Goal: Task Accomplishment & Management: Complete application form

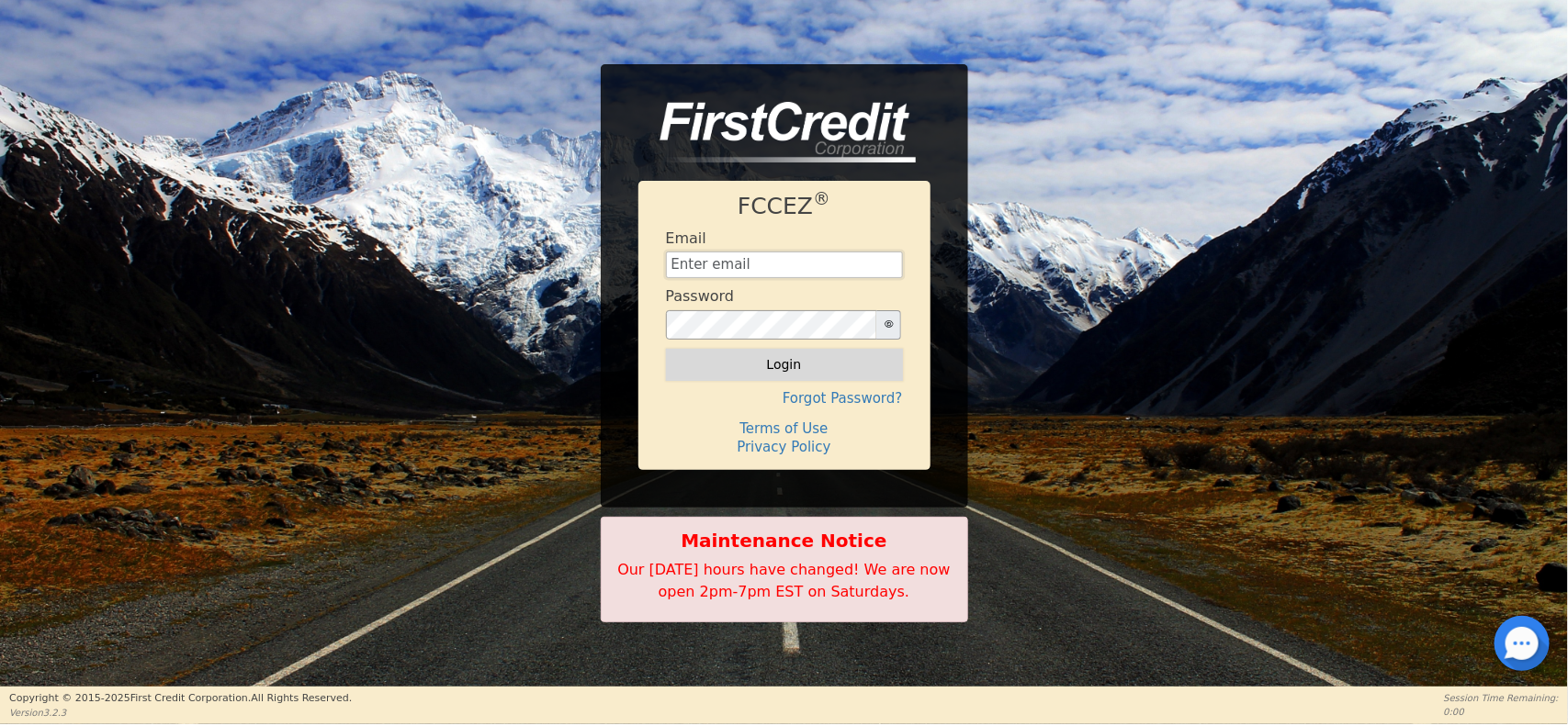
type input "aaaamericanwaterllc@gmail.com"
click at [754, 373] on button "Login" at bounding box center [785, 363] width 237 height 31
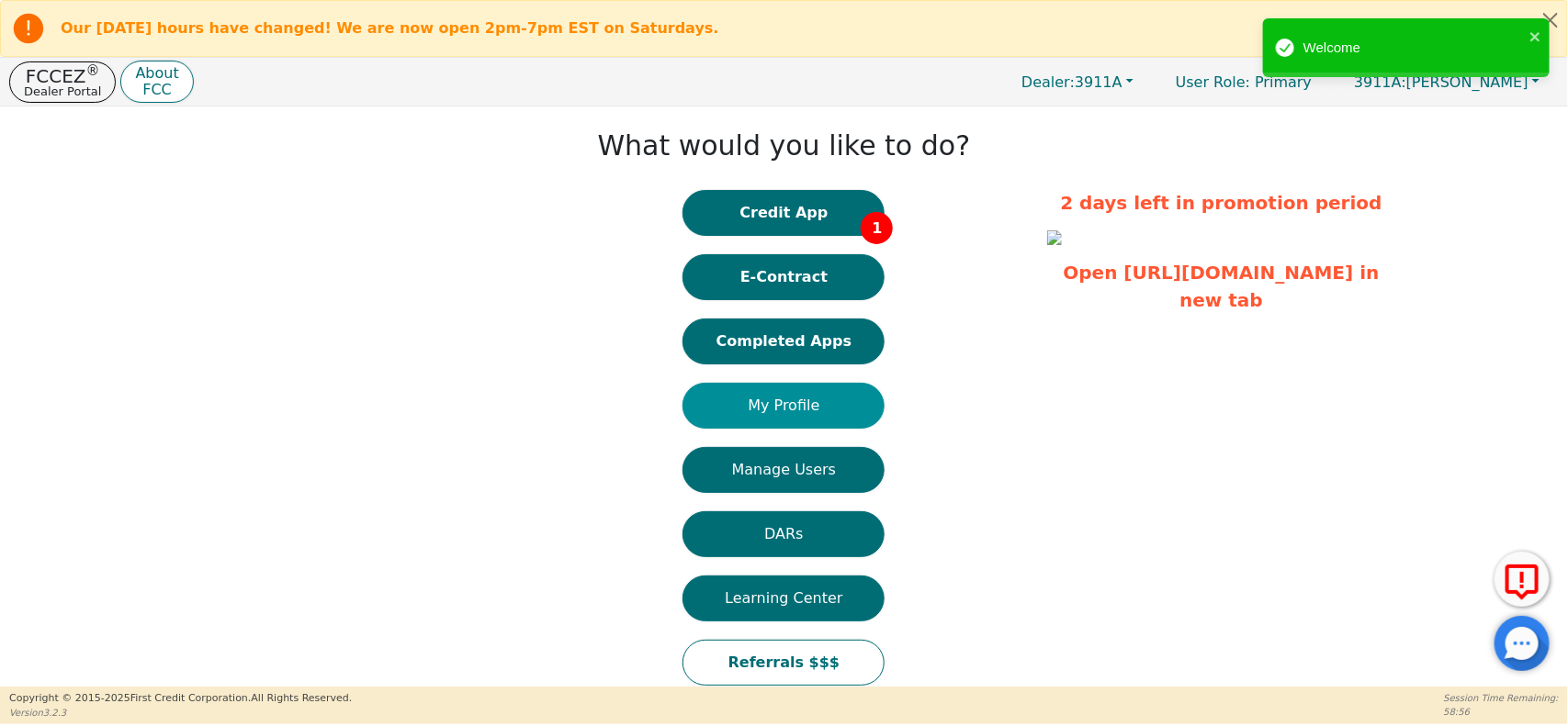
click at [792, 393] on button "My Profile" at bounding box center [783, 406] width 202 height 46
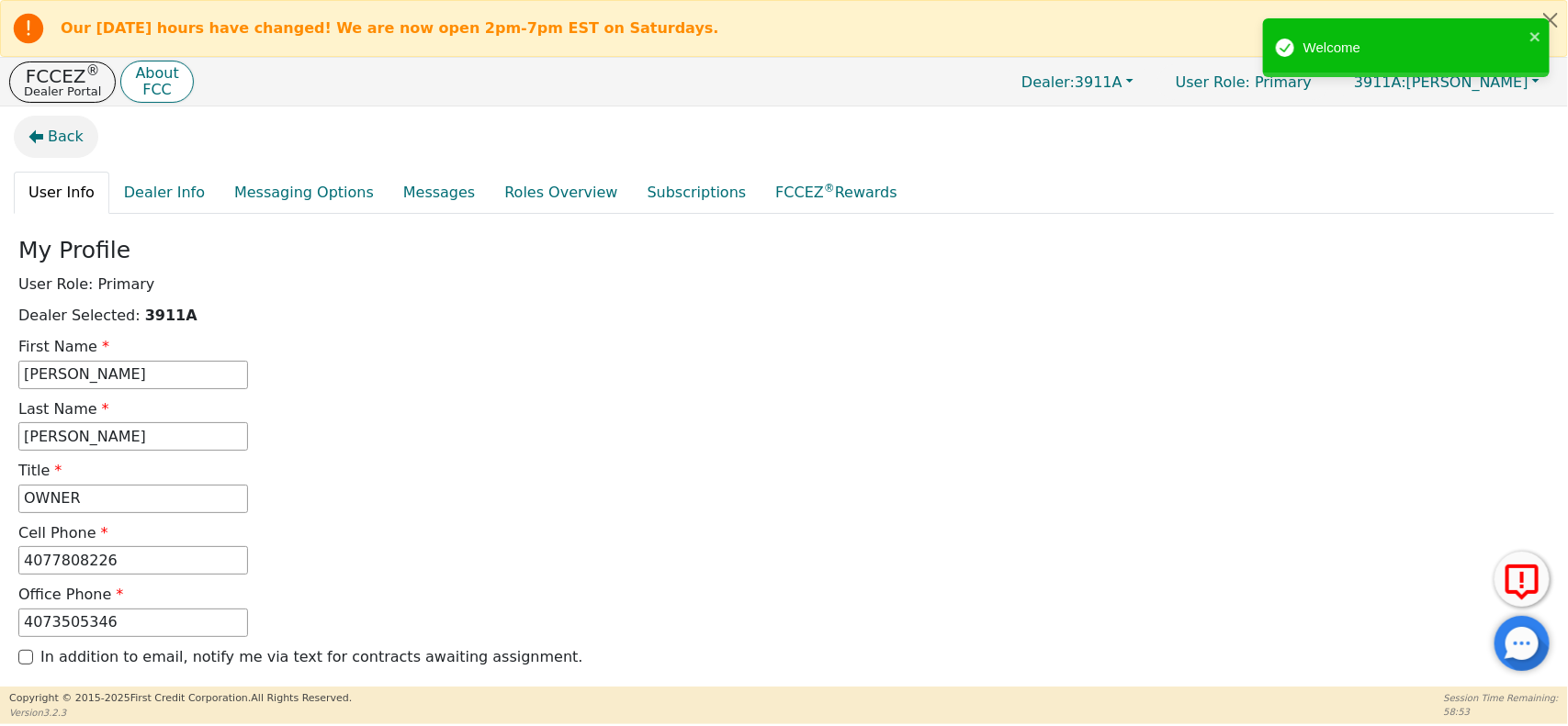
click at [42, 139] on icon "button" at bounding box center [37, 137] width 15 height 14
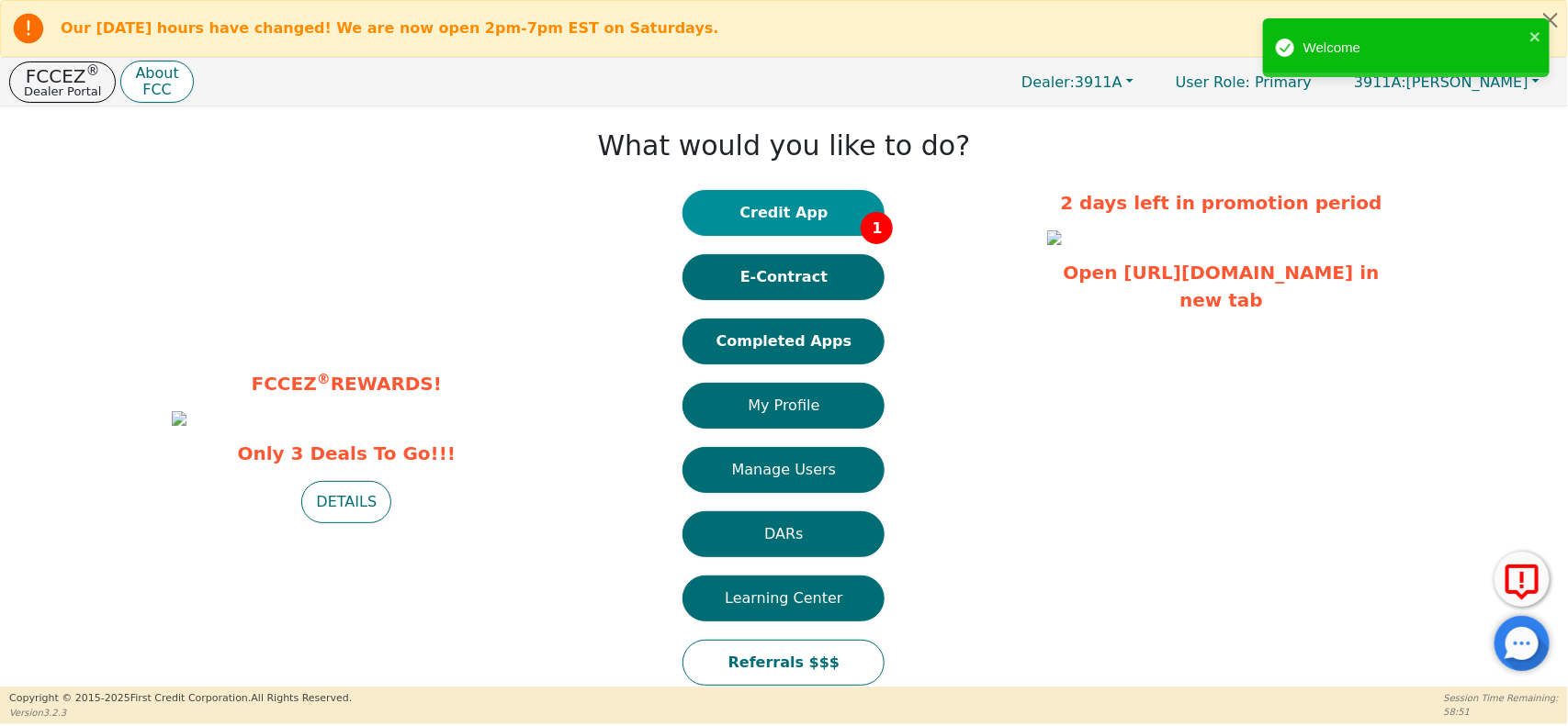
click at [783, 230] on button "Credit App 1" at bounding box center [783, 213] width 202 height 46
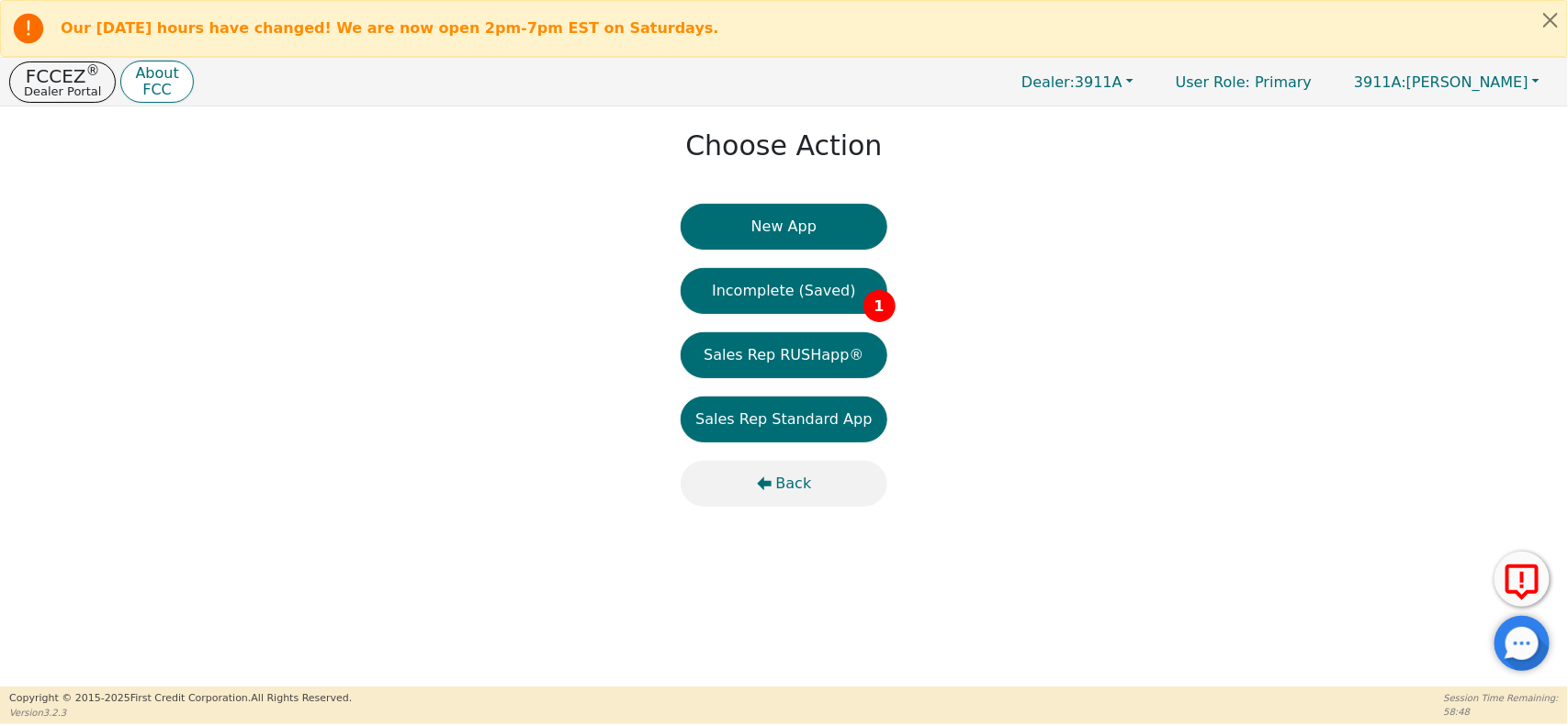
click at [759, 488] on icon "button" at bounding box center [764, 484] width 15 height 15
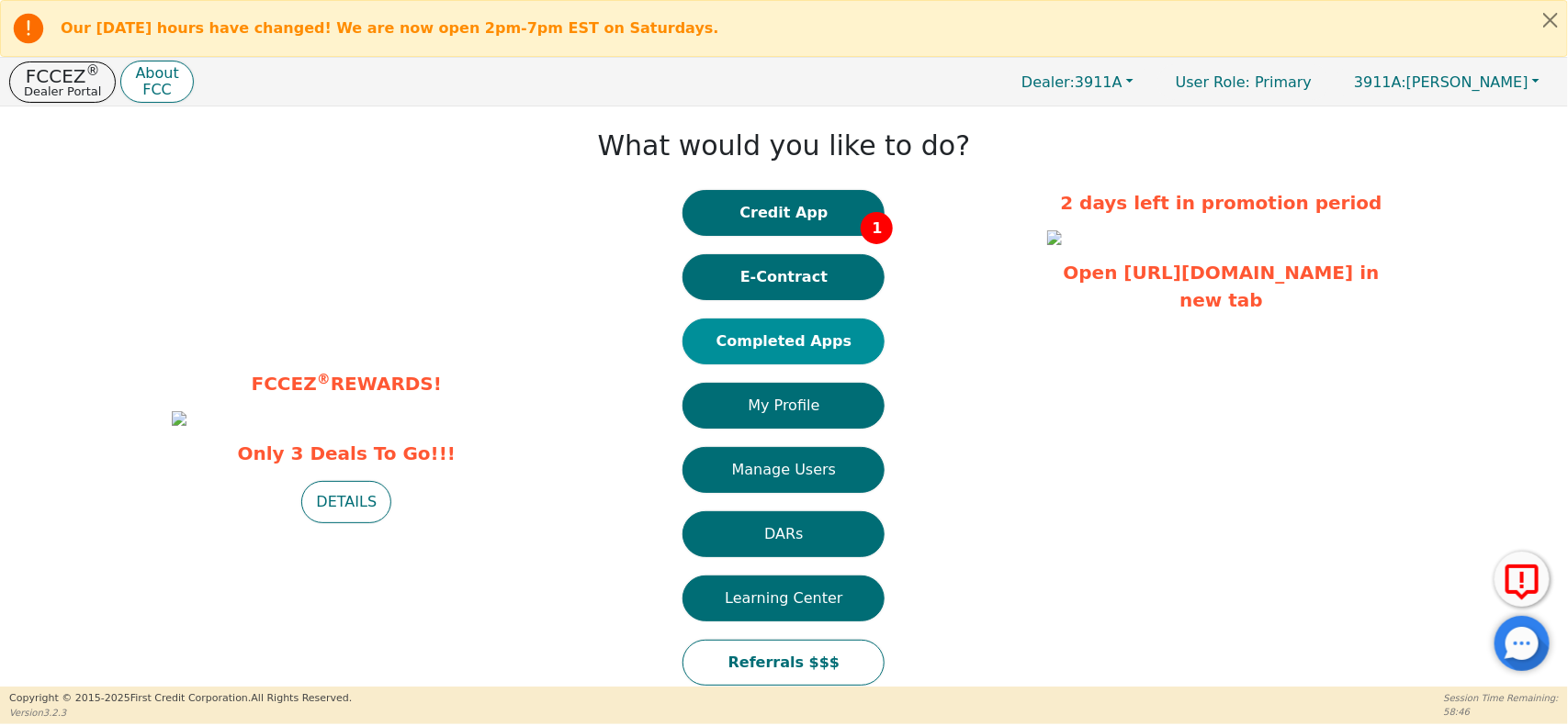
click at [783, 360] on button "Completed Apps" at bounding box center [783, 342] width 202 height 46
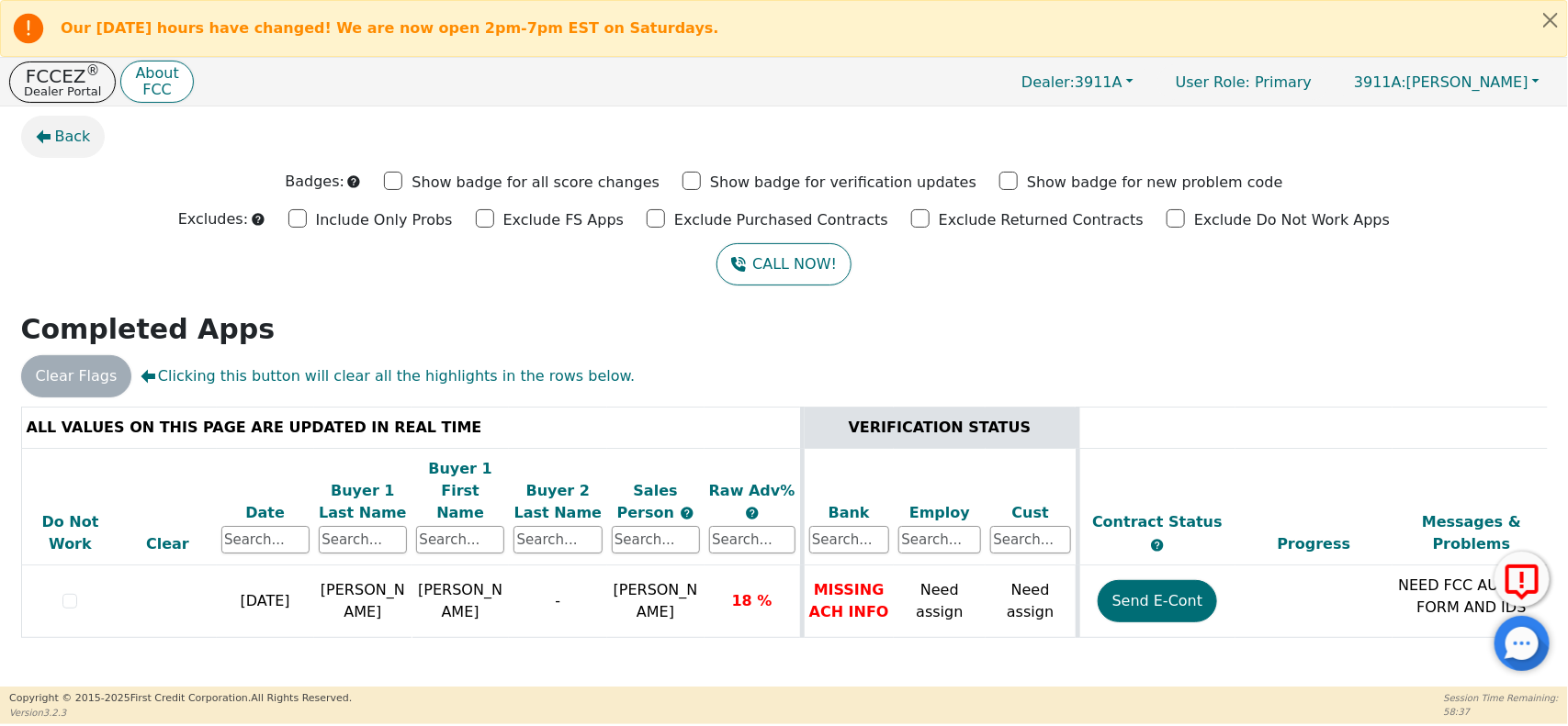
click at [57, 130] on span "Back" at bounding box center [73, 136] width 36 height 22
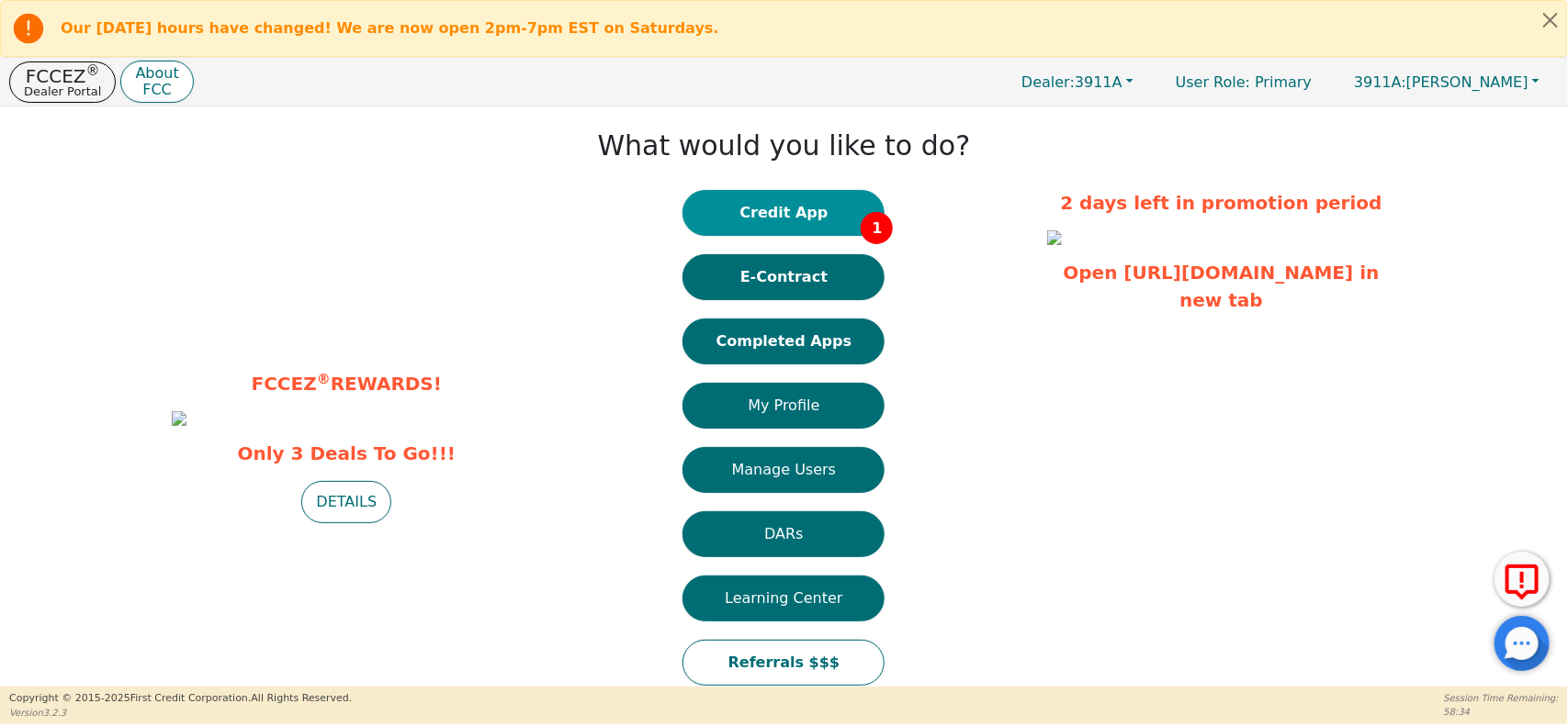
click at [740, 209] on button "Credit App 1" at bounding box center [783, 213] width 202 height 46
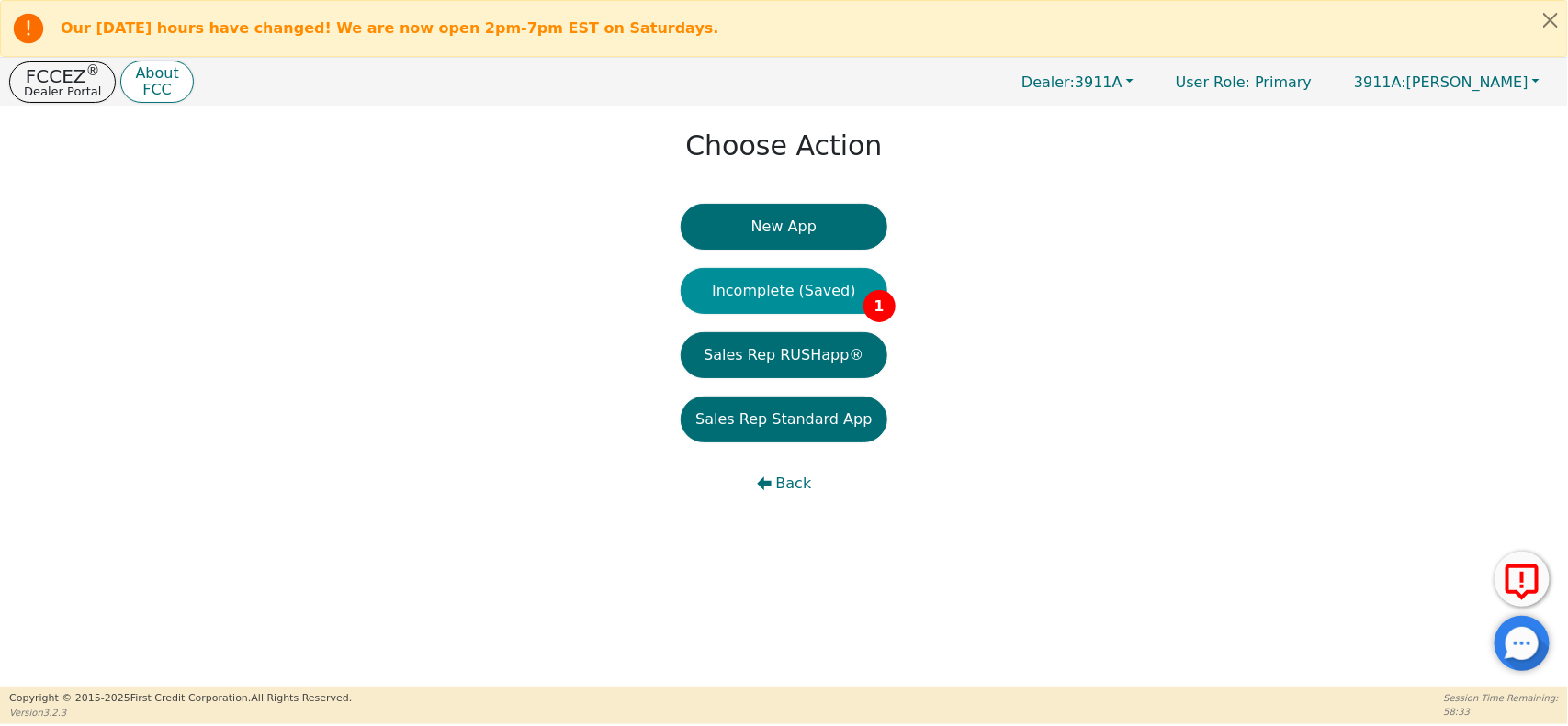
click at [776, 288] on button "Incomplete (Saved) 1" at bounding box center [783, 291] width 206 height 46
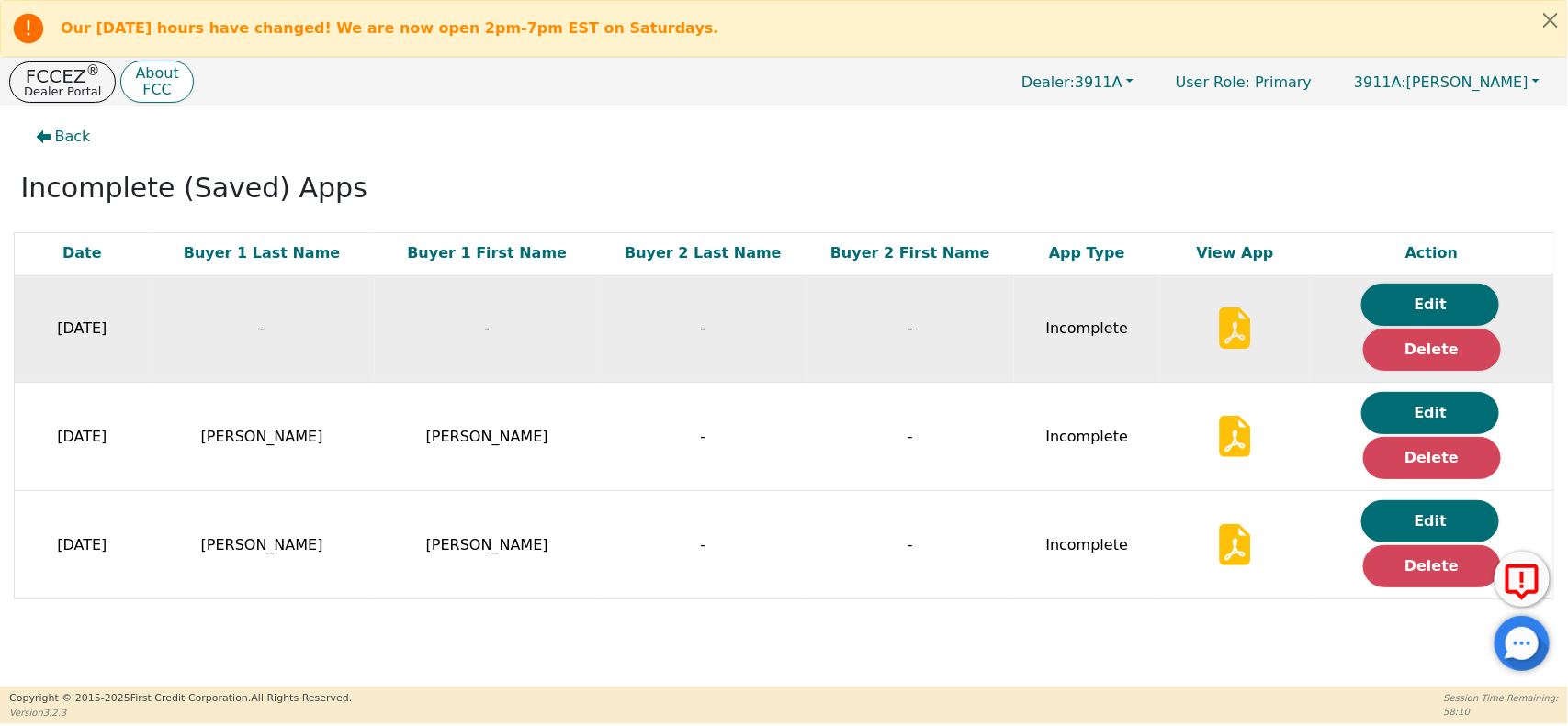
click at [841, 299] on td "-" at bounding box center [911, 329] width 207 height 109
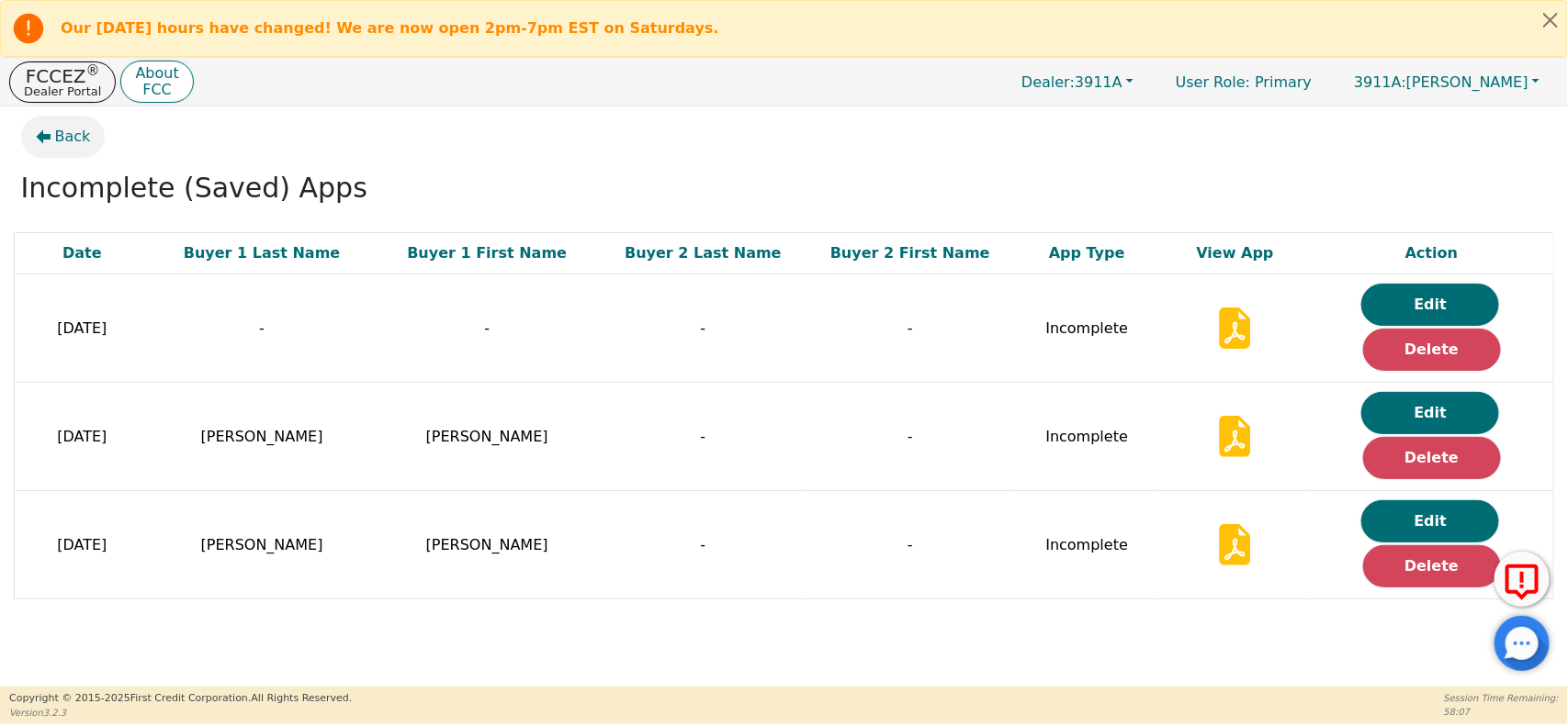
click at [58, 138] on span "Back" at bounding box center [73, 136] width 36 height 22
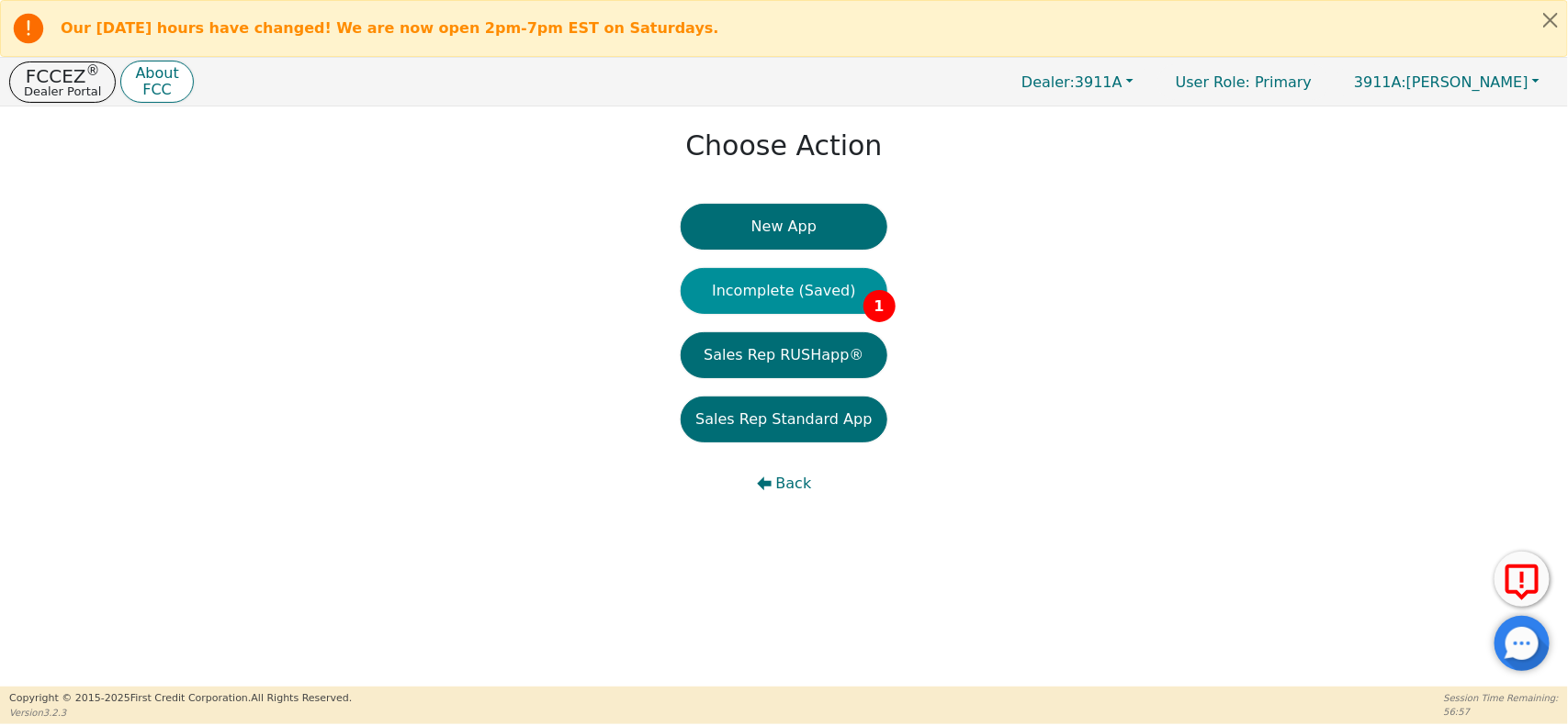
click at [800, 295] on button "Incomplete (Saved) 1" at bounding box center [783, 291] width 206 height 46
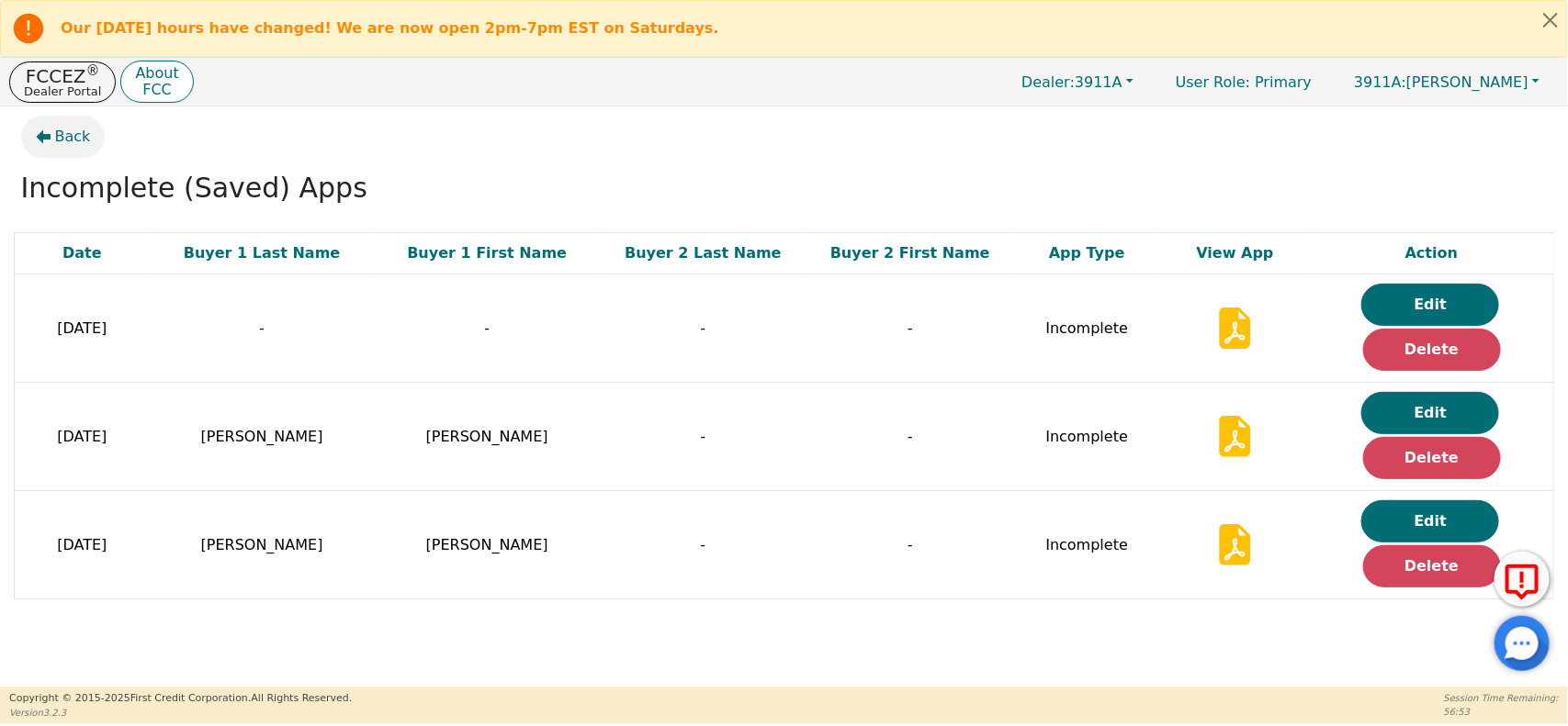
click at [71, 122] on button "Back" at bounding box center [63, 136] width 85 height 42
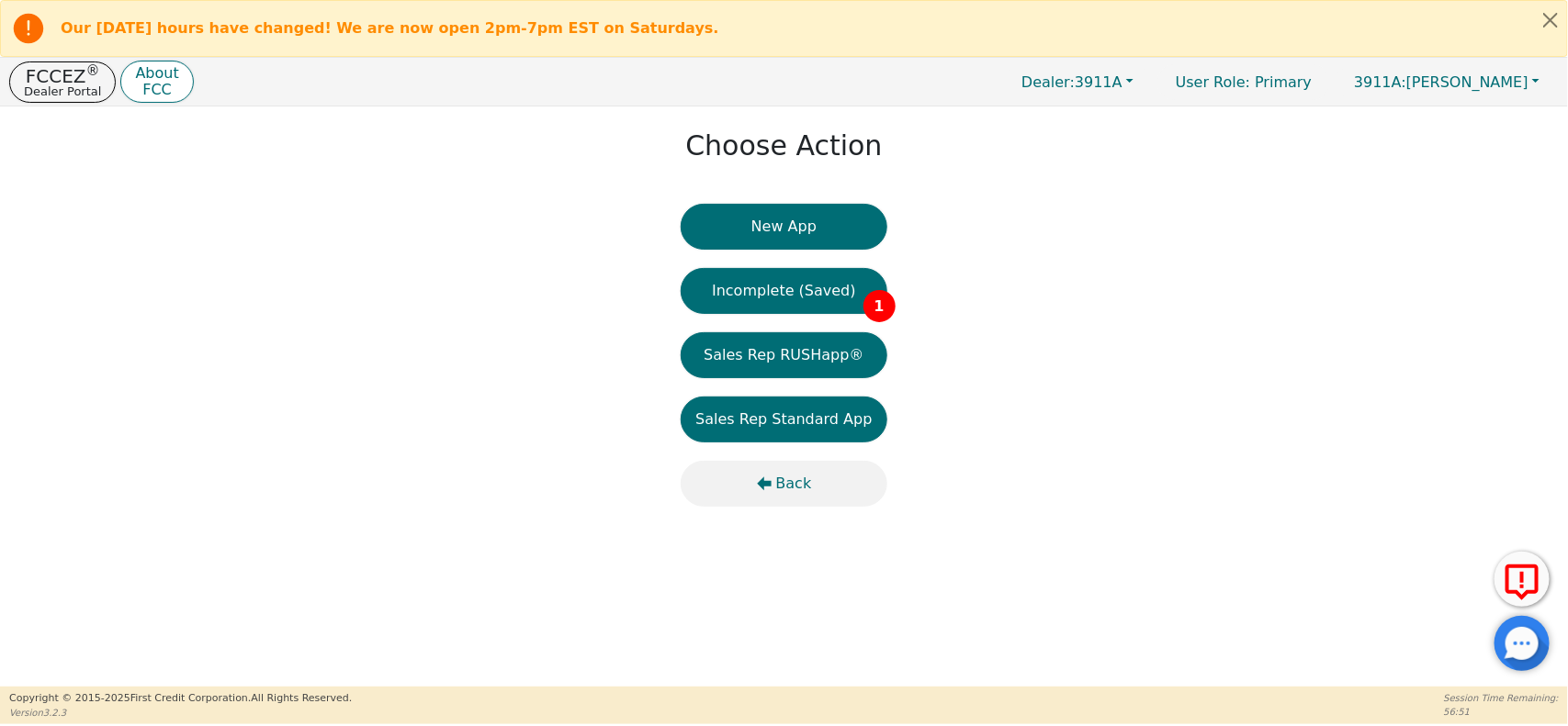
click at [753, 488] on button "Back" at bounding box center [783, 484] width 206 height 46
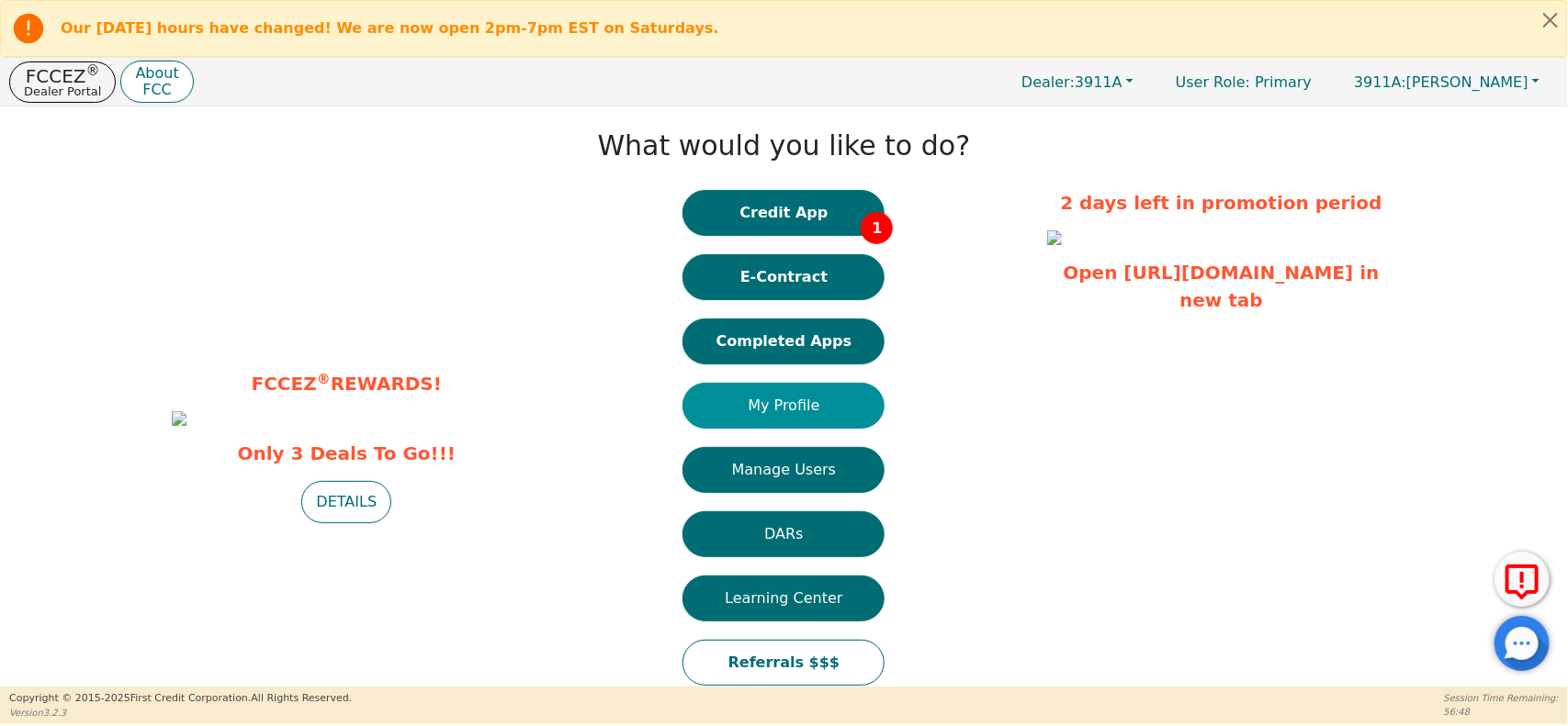
click at [756, 420] on button "My Profile" at bounding box center [783, 406] width 202 height 46
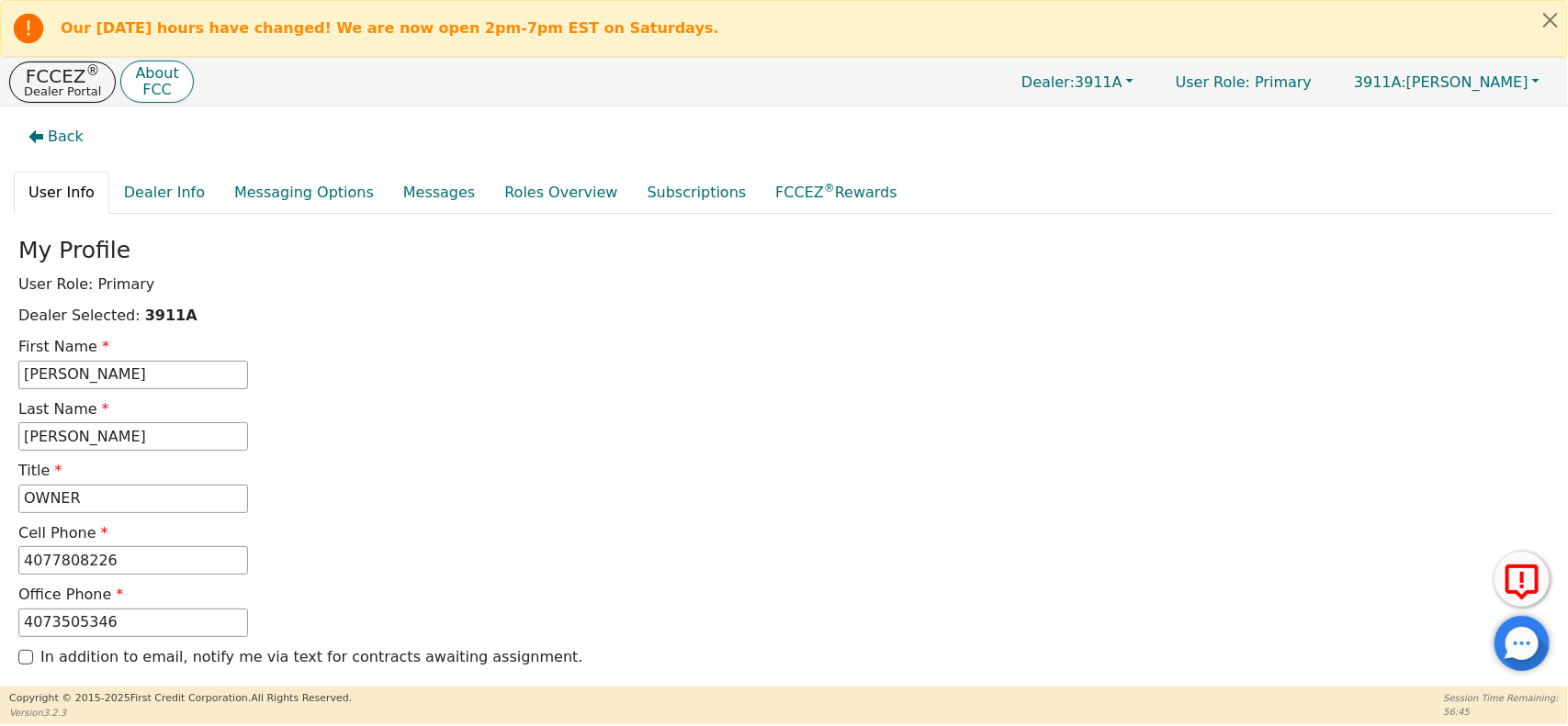
click at [48, 113] on div "Back User Info Dealer Info Messaging Options Messages Roles Overview Subscripti…" at bounding box center [784, 396] width 1568 height 581
click at [48, 131] on span "Back" at bounding box center [66, 136] width 36 height 22
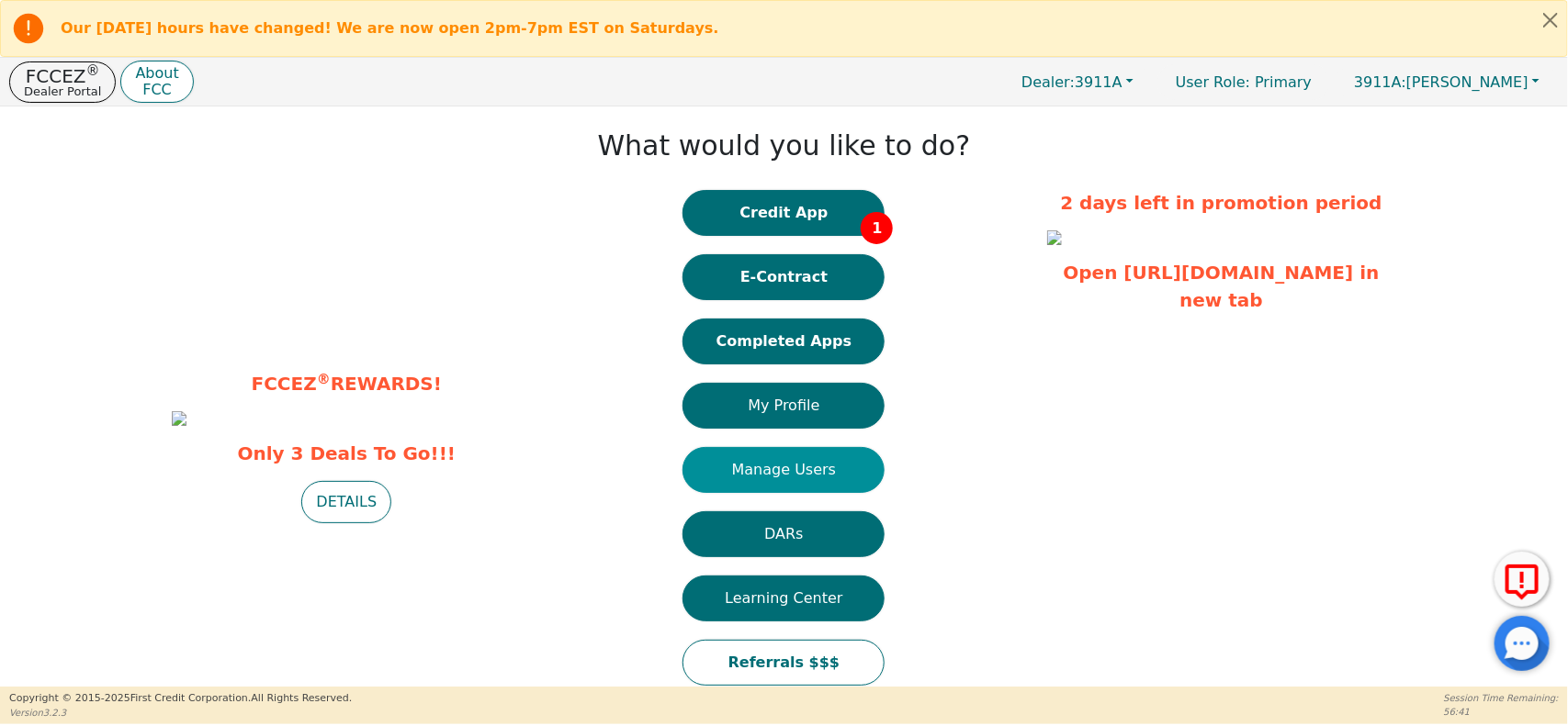
click at [770, 478] on button "Manage Users" at bounding box center [783, 470] width 202 height 46
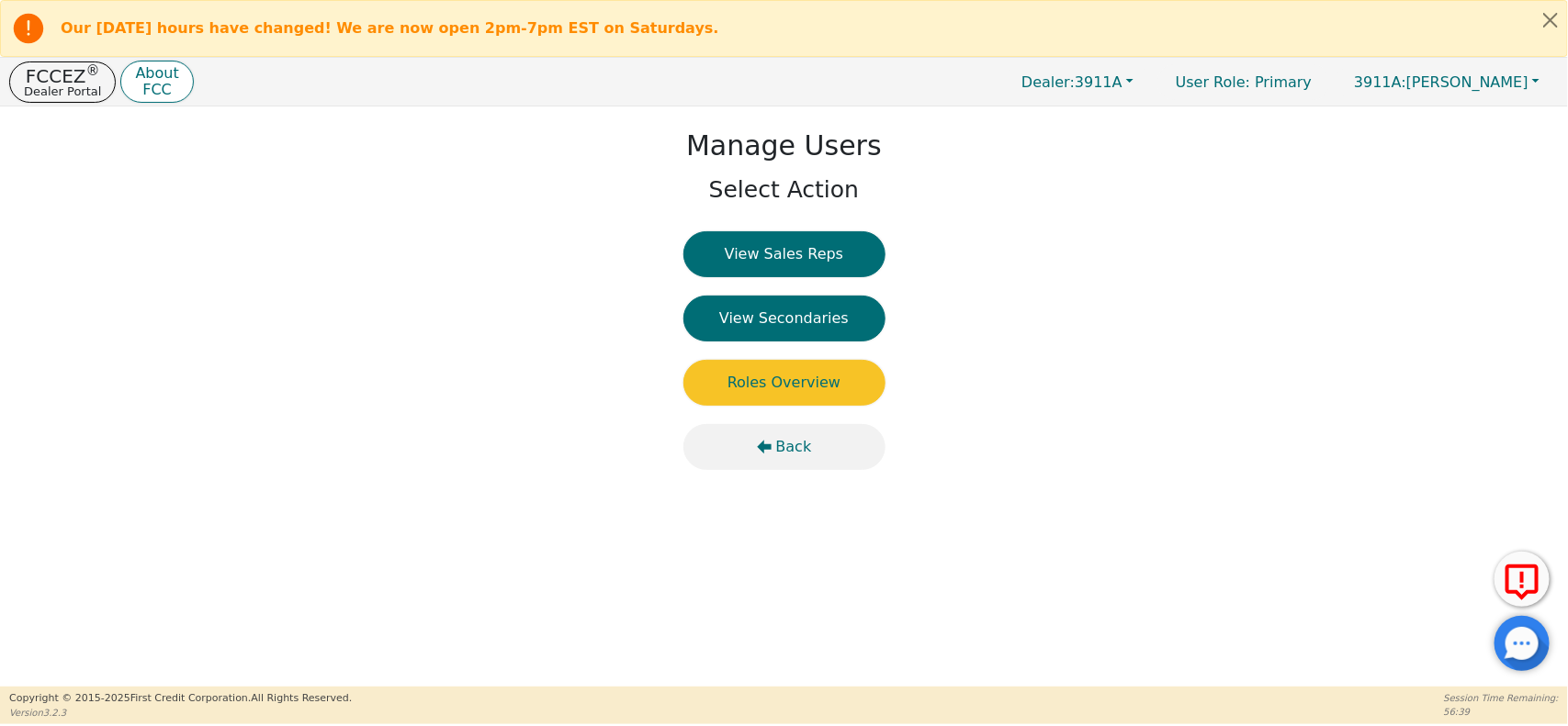
click at [786, 447] on span "Back" at bounding box center [794, 447] width 36 height 22
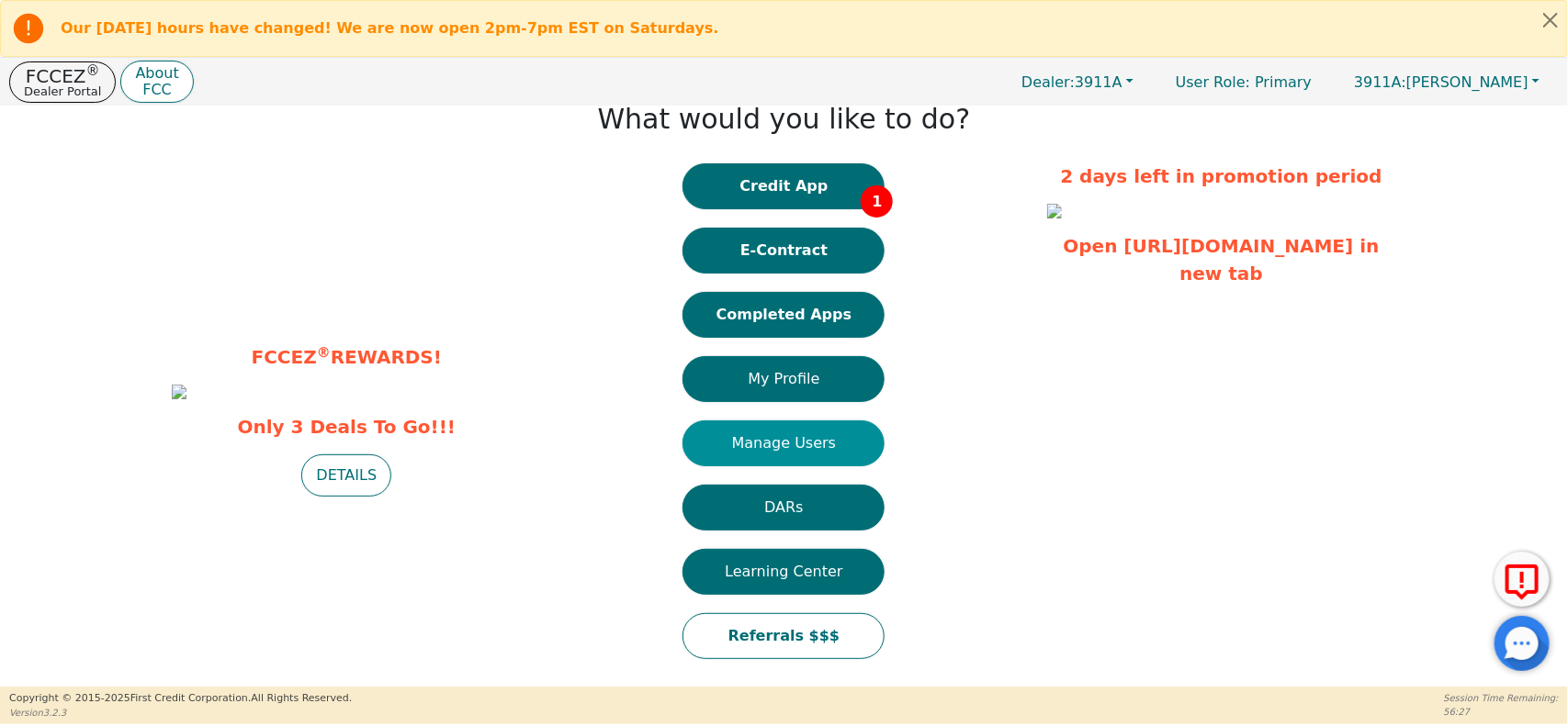
scroll to position [37, 0]
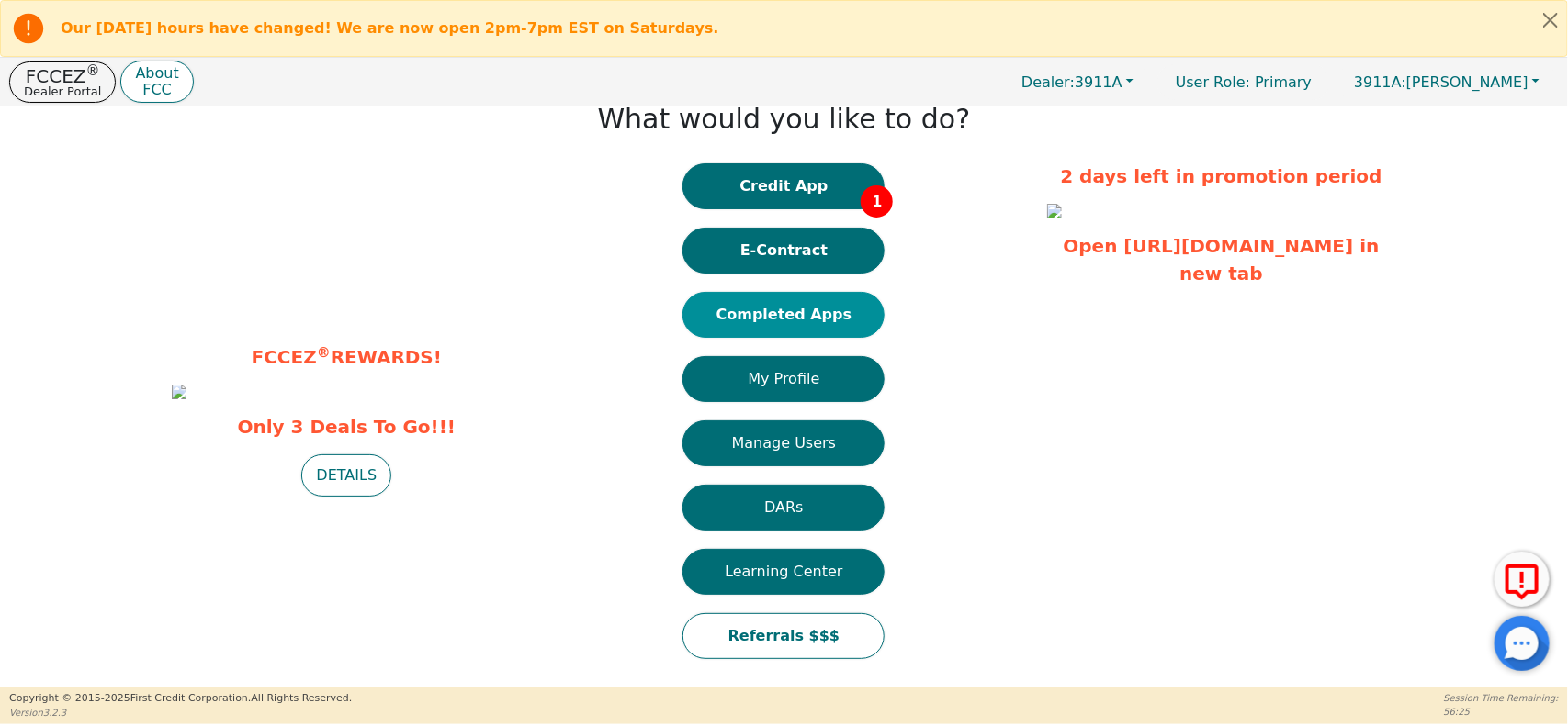
click at [726, 303] on button "Completed Apps" at bounding box center [783, 315] width 202 height 46
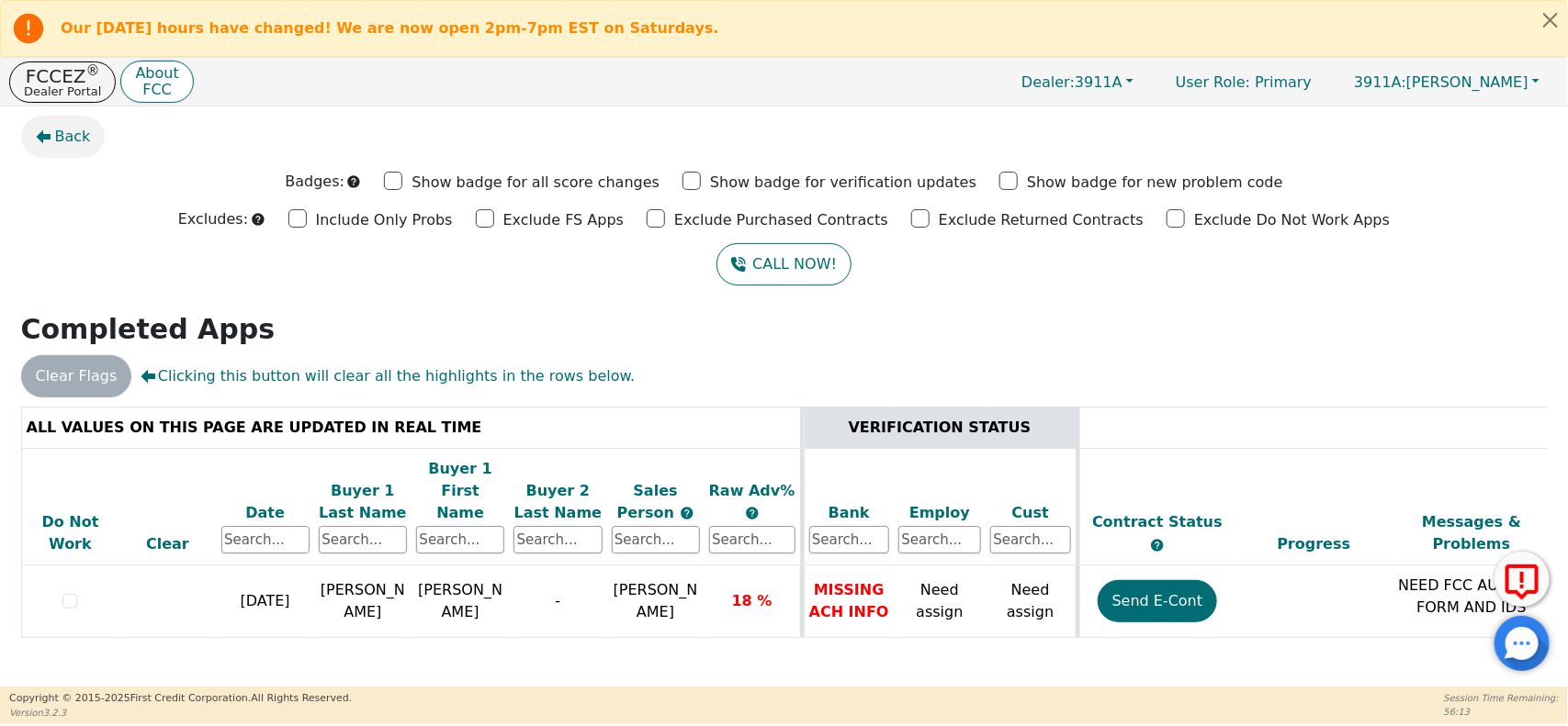
click at [48, 140] on icon "button" at bounding box center [43, 136] width 15 height 15
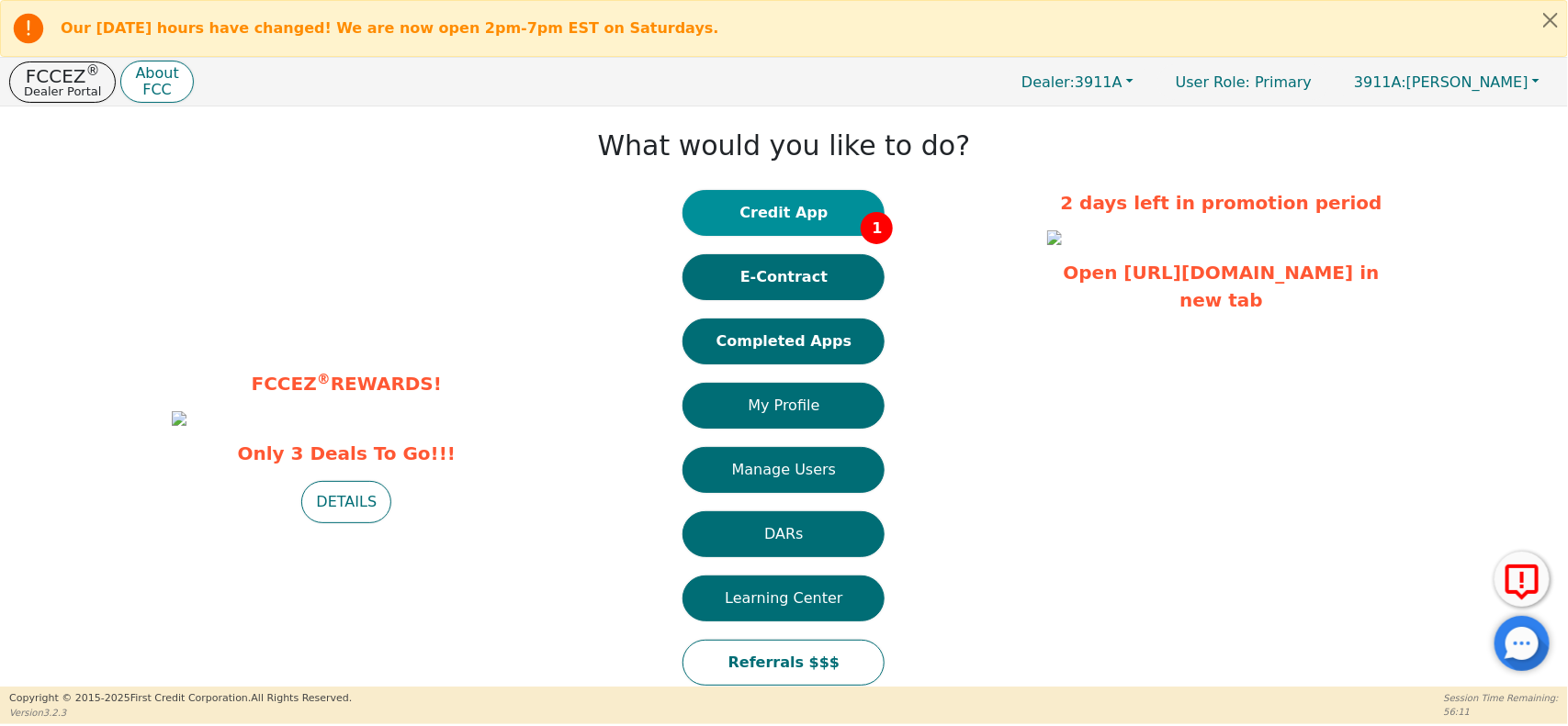
click at [746, 228] on button "Credit App 1" at bounding box center [783, 213] width 202 height 46
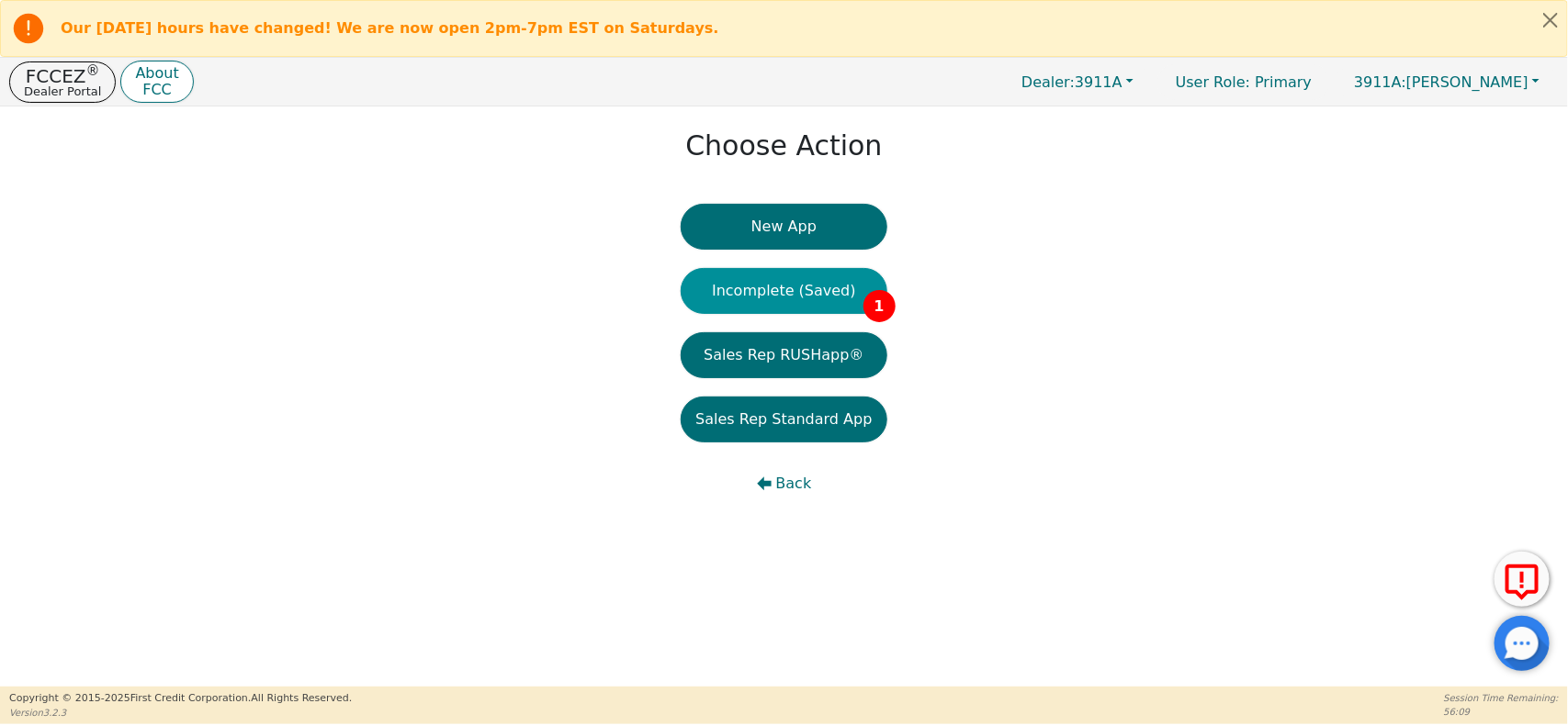
click at [740, 286] on button "Incomplete (Saved) 1" at bounding box center [783, 291] width 206 height 46
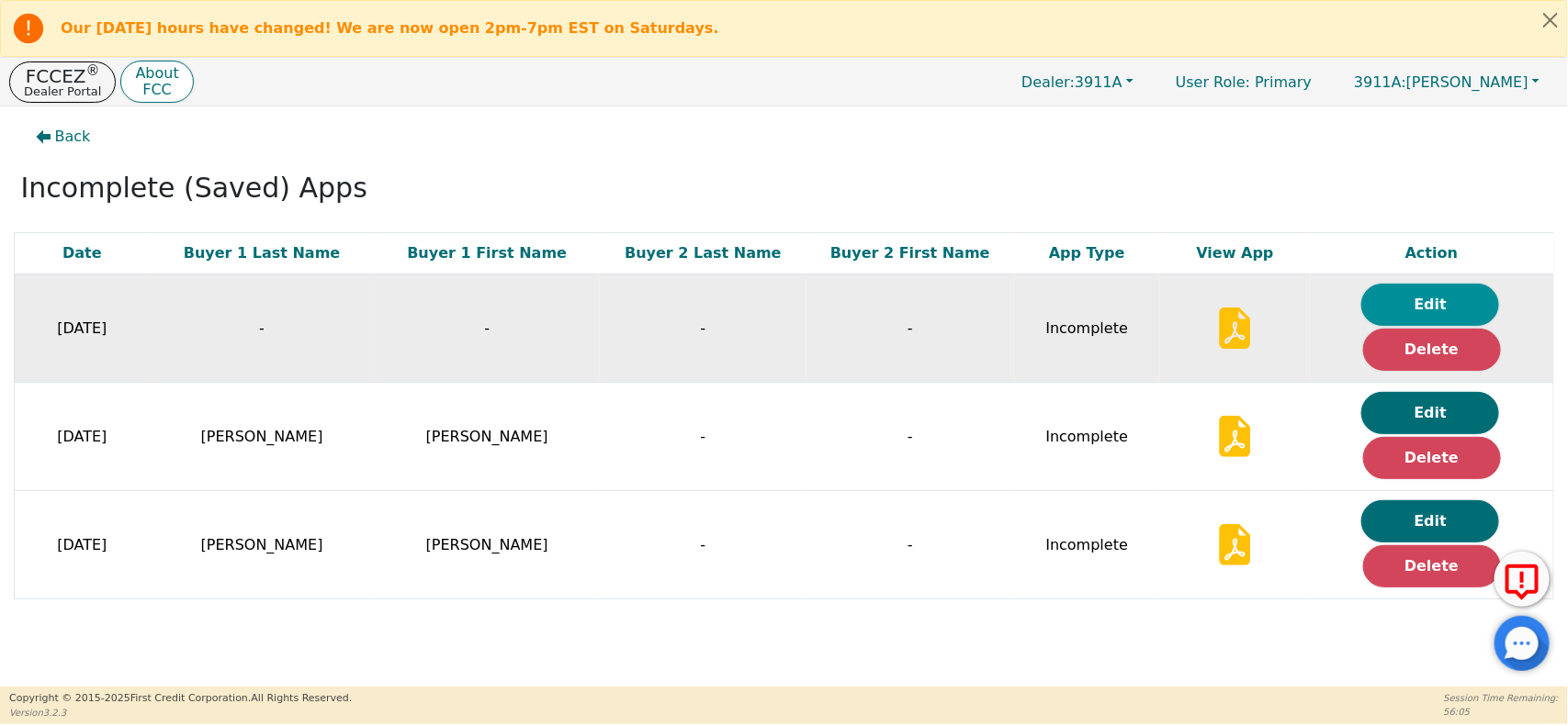
click at [1403, 313] on button "Edit" at bounding box center [1431, 305] width 137 height 42
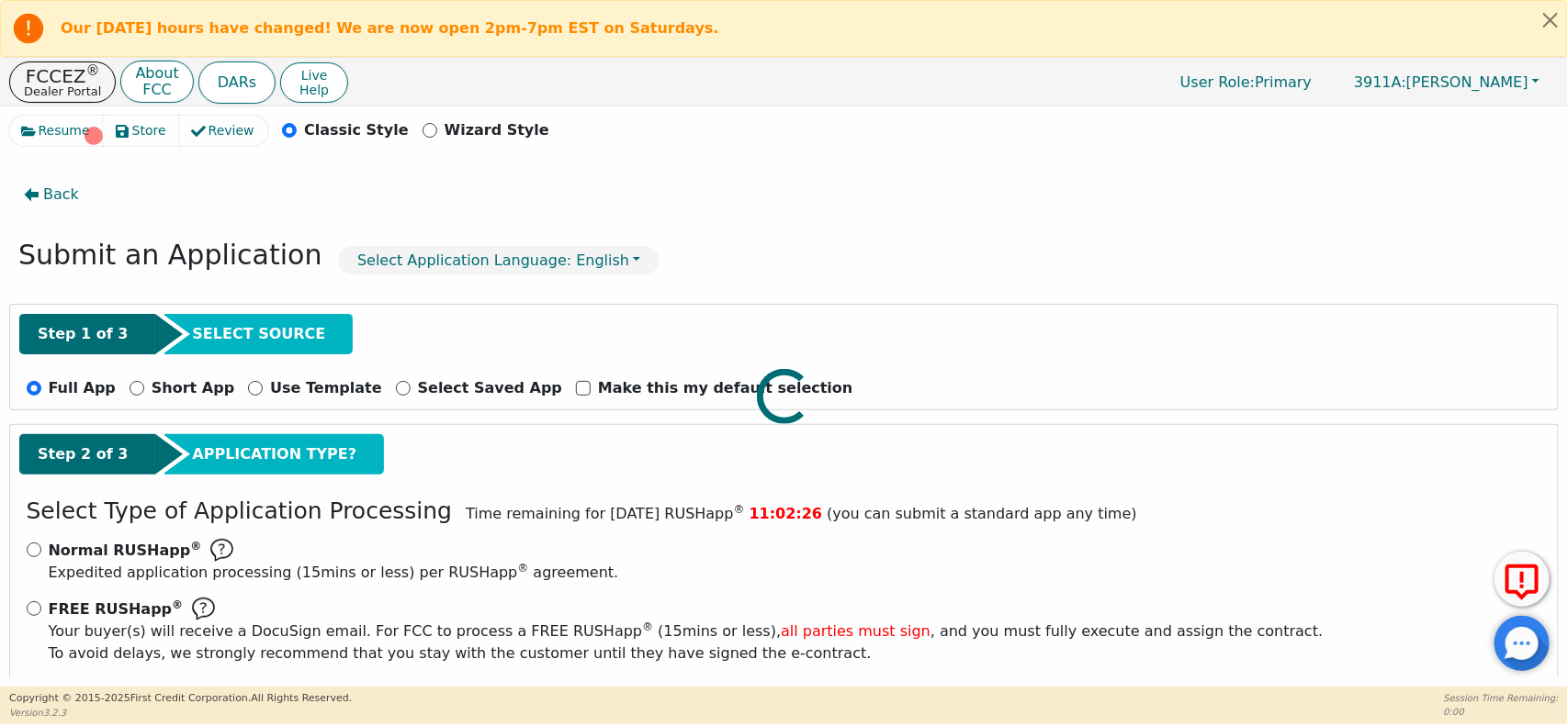
click at [745, 327] on html "Our [DATE] hours have changed! We are now open 2pm-7pm EST on Saturdays. FCCEZ …" at bounding box center [784, 363] width 1568 height 725
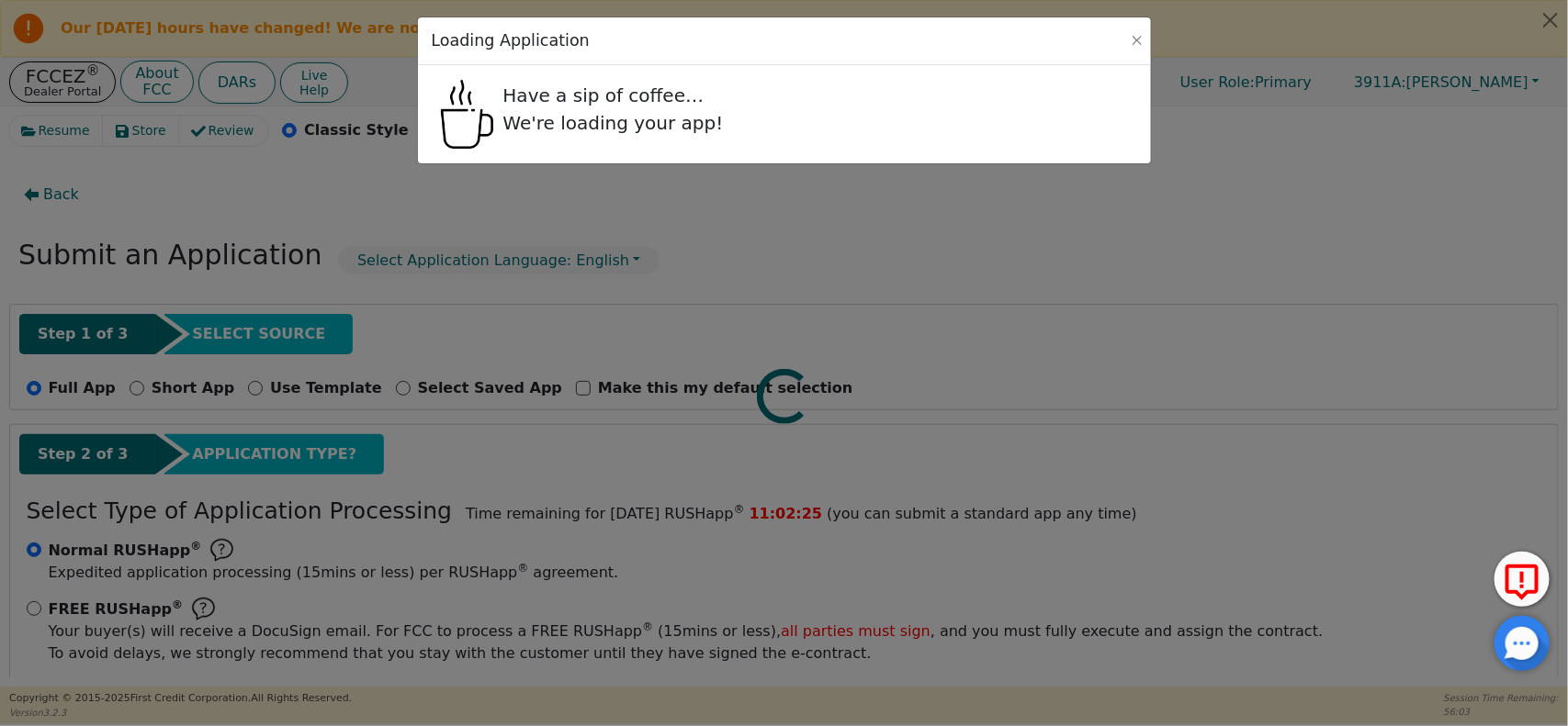
radio input "false"
radio input "true"
select select "FL"
select select "n"
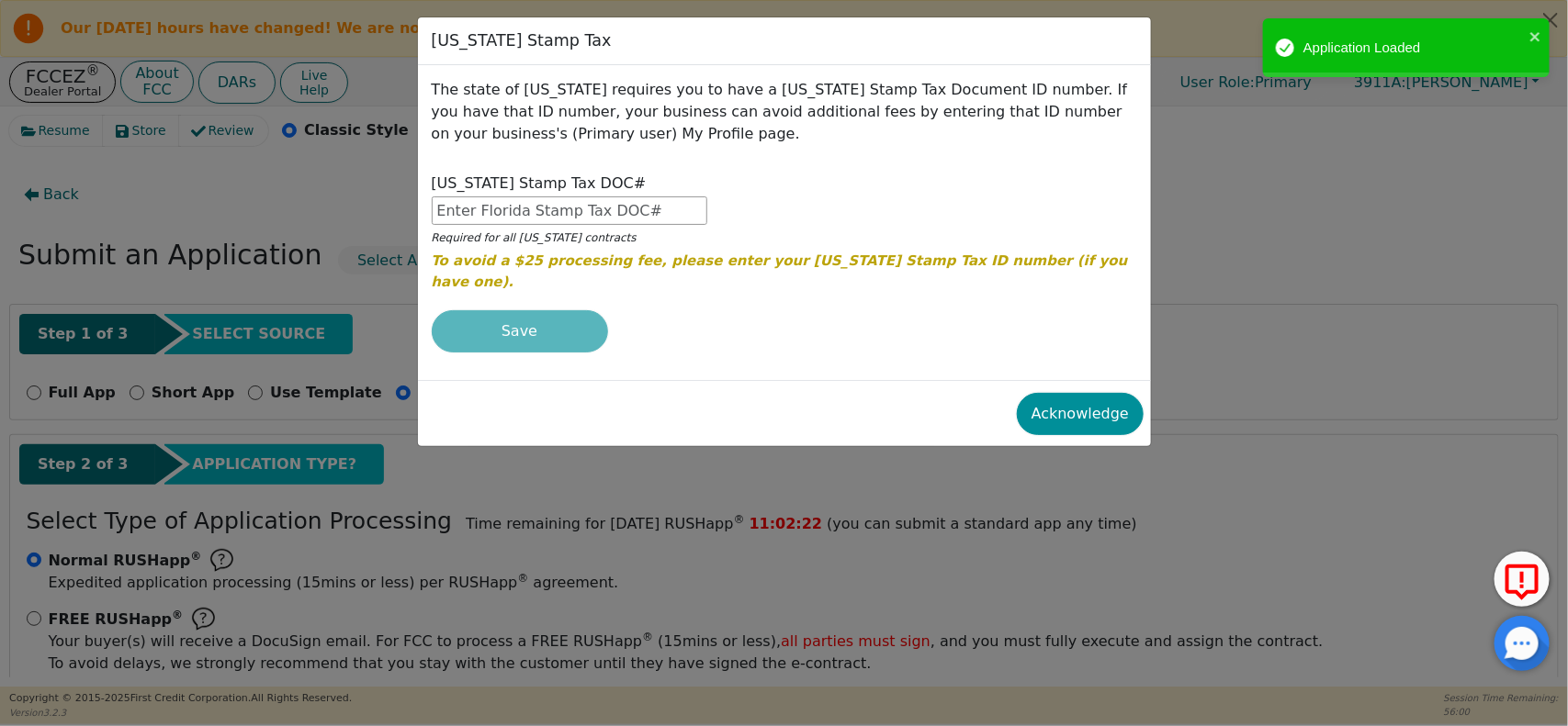
click at [1054, 393] on button "Acknowledge" at bounding box center [1080, 414] width 127 height 42
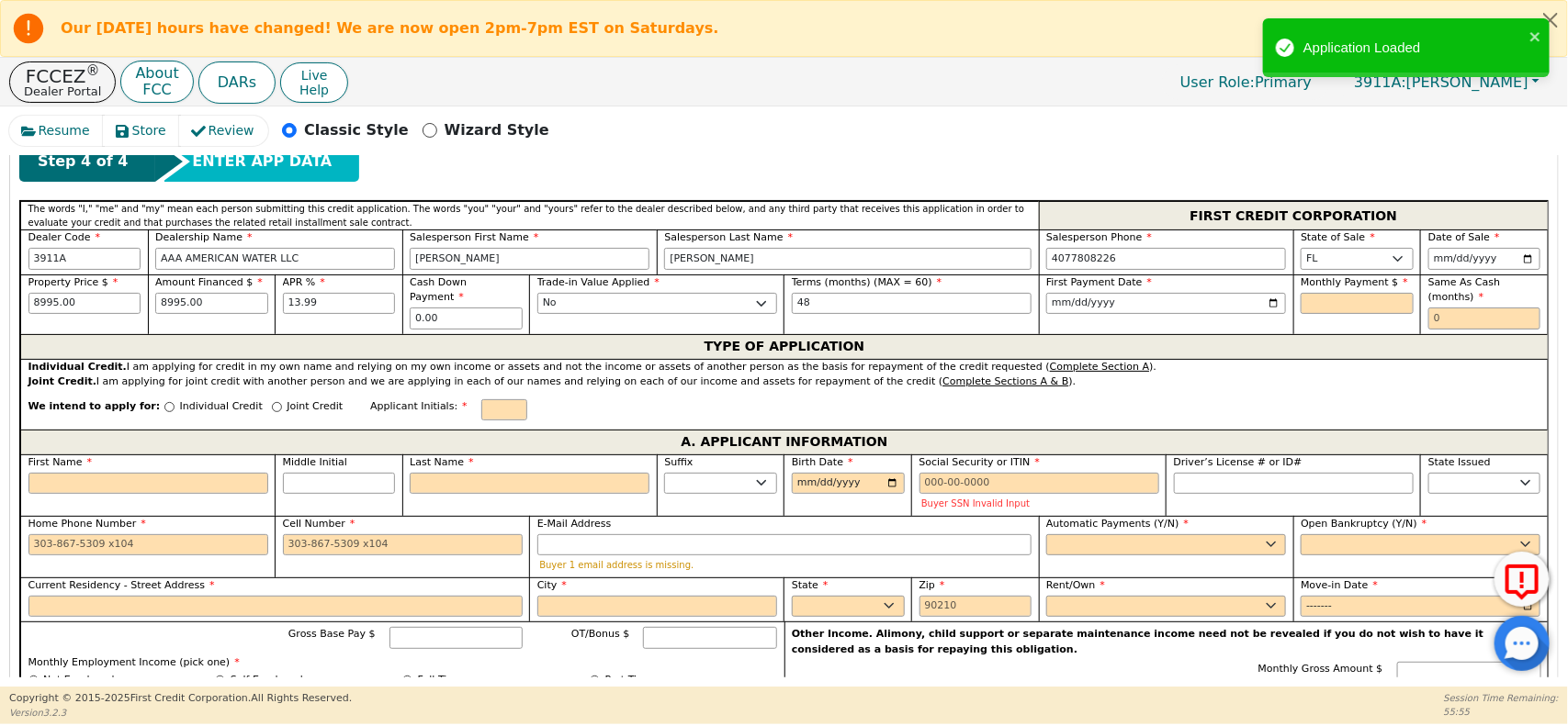
scroll to position [833, 0]
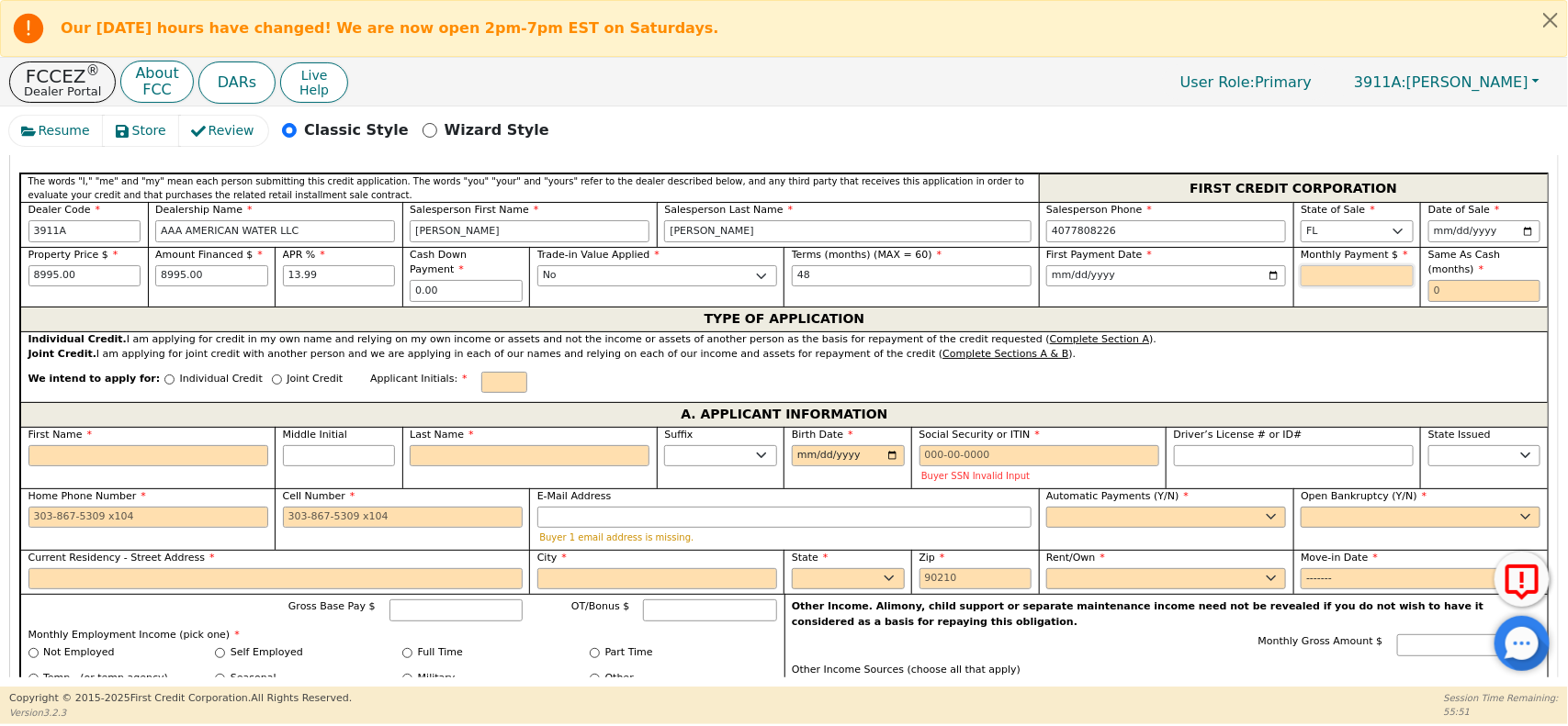
click at [1346, 282] on input "text" at bounding box center [1357, 277] width 113 height 22
click at [1279, 332] on div "TYPE OF APPLICATION" at bounding box center [784, 319] width 1528 height 25
click at [350, 276] on input "13.99" at bounding box center [339, 277] width 113 height 22
type input "13.99"
click at [1009, 346] on div "Individual Credit. I am applying for credit in my own name and relying on my ow…" at bounding box center [785, 341] width 1513 height 16
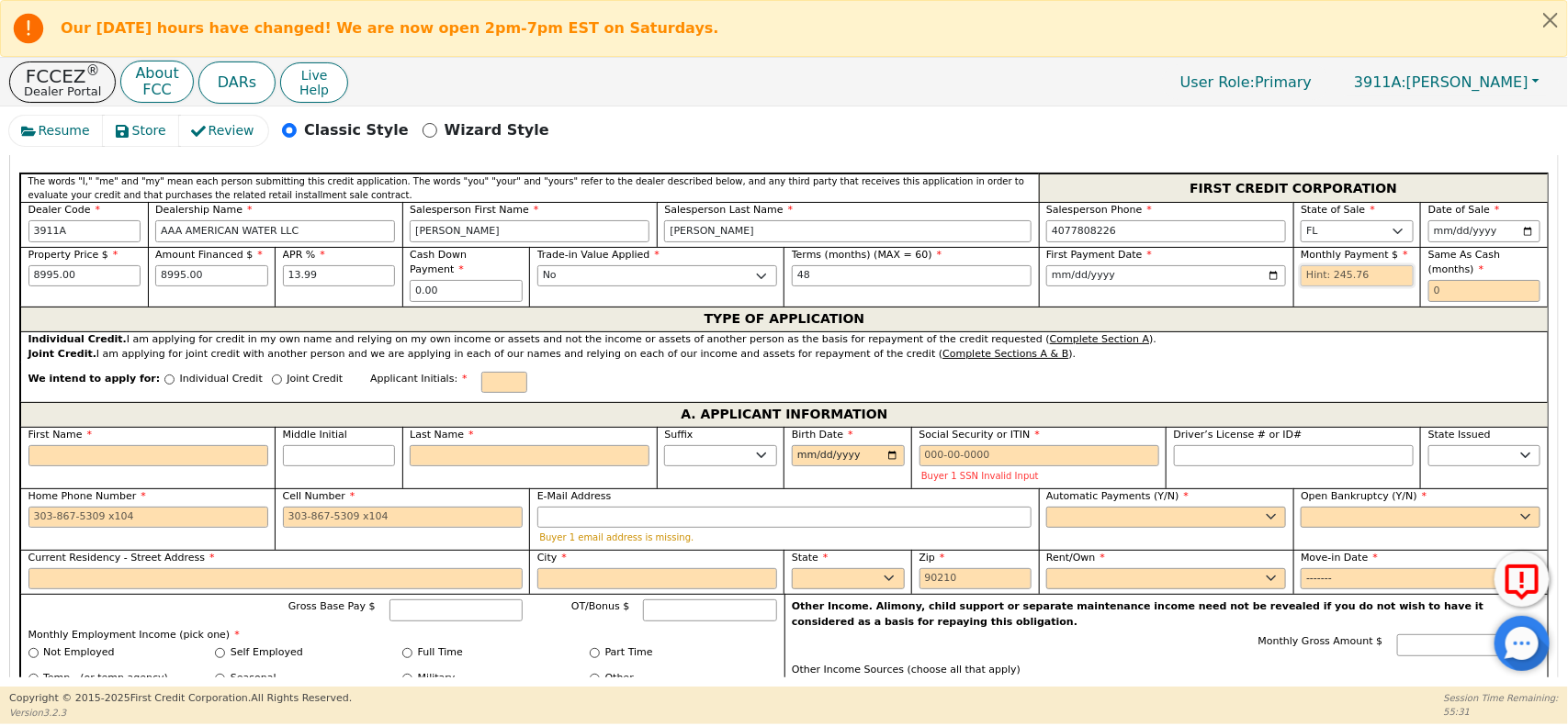
click at [1366, 281] on input "text" at bounding box center [1357, 277] width 113 height 22
type input "245.76"
click at [1454, 299] on input "text" at bounding box center [1484, 291] width 113 height 22
type input "0"
click at [1142, 328] on div "TYPE OF APPLICATION" at bounding box center [784, 319] width 1528 height 25
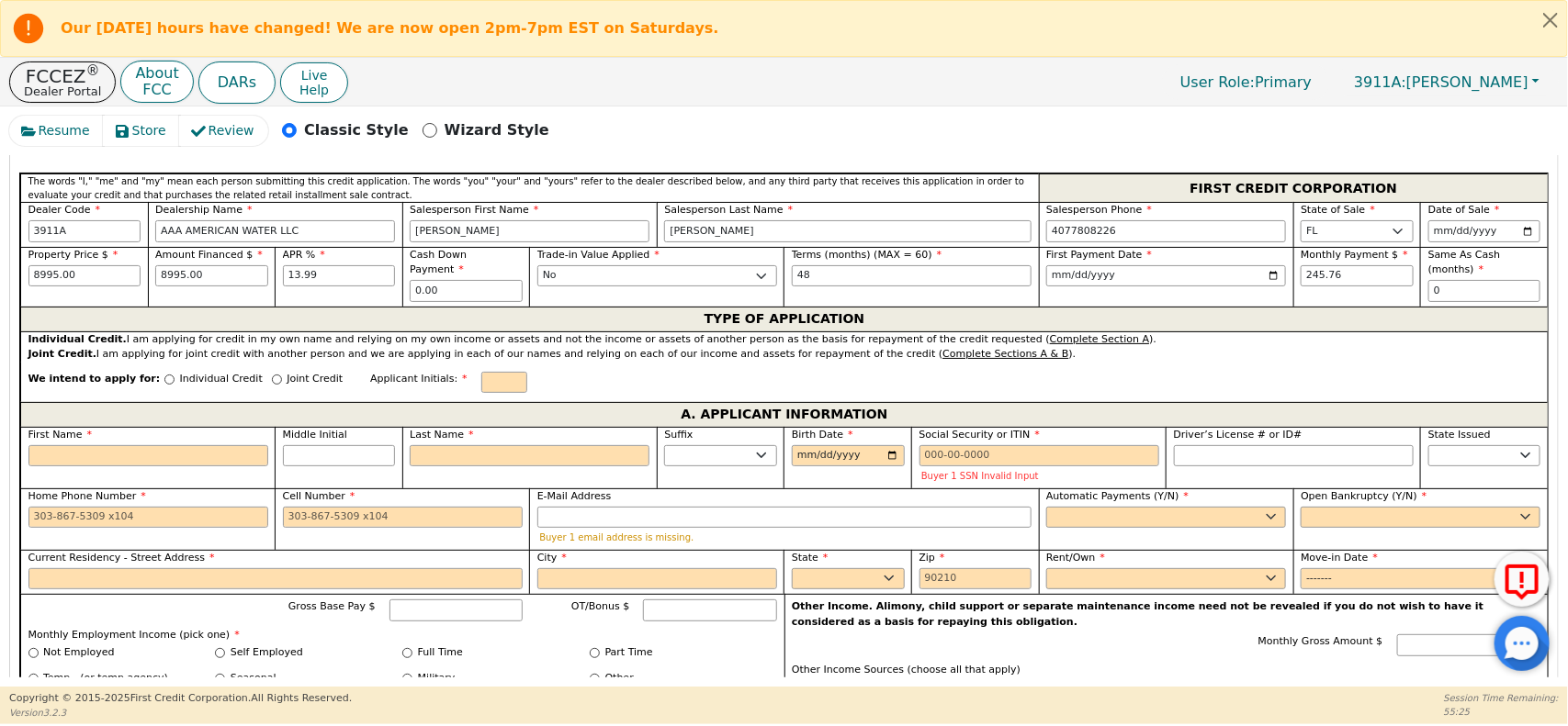
click at [180, 382] on p "Individual Credit" at bounding box center [221, 380] width 83 height 16
click at [166, 382] on input "Individual Credit" at bounding box center [169, 379] width 10 height 10
radio input "true"
click at [481, 391] on input "text" at bounding box center [504, 383] width 46 height 22
click at [190, 465] on input "First Name" at bounding box center [148, 456] width 240 height 22
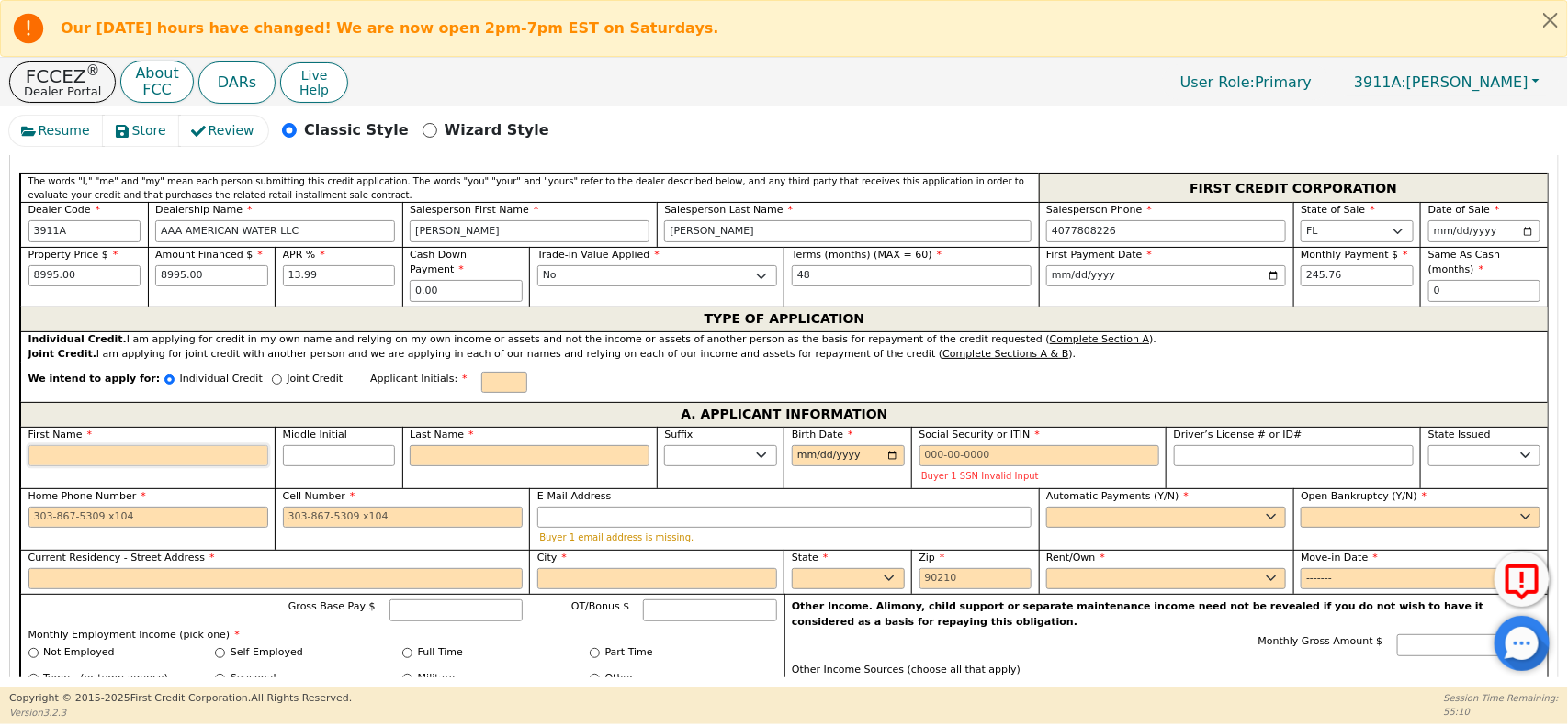
type input "S"
type input "ST"
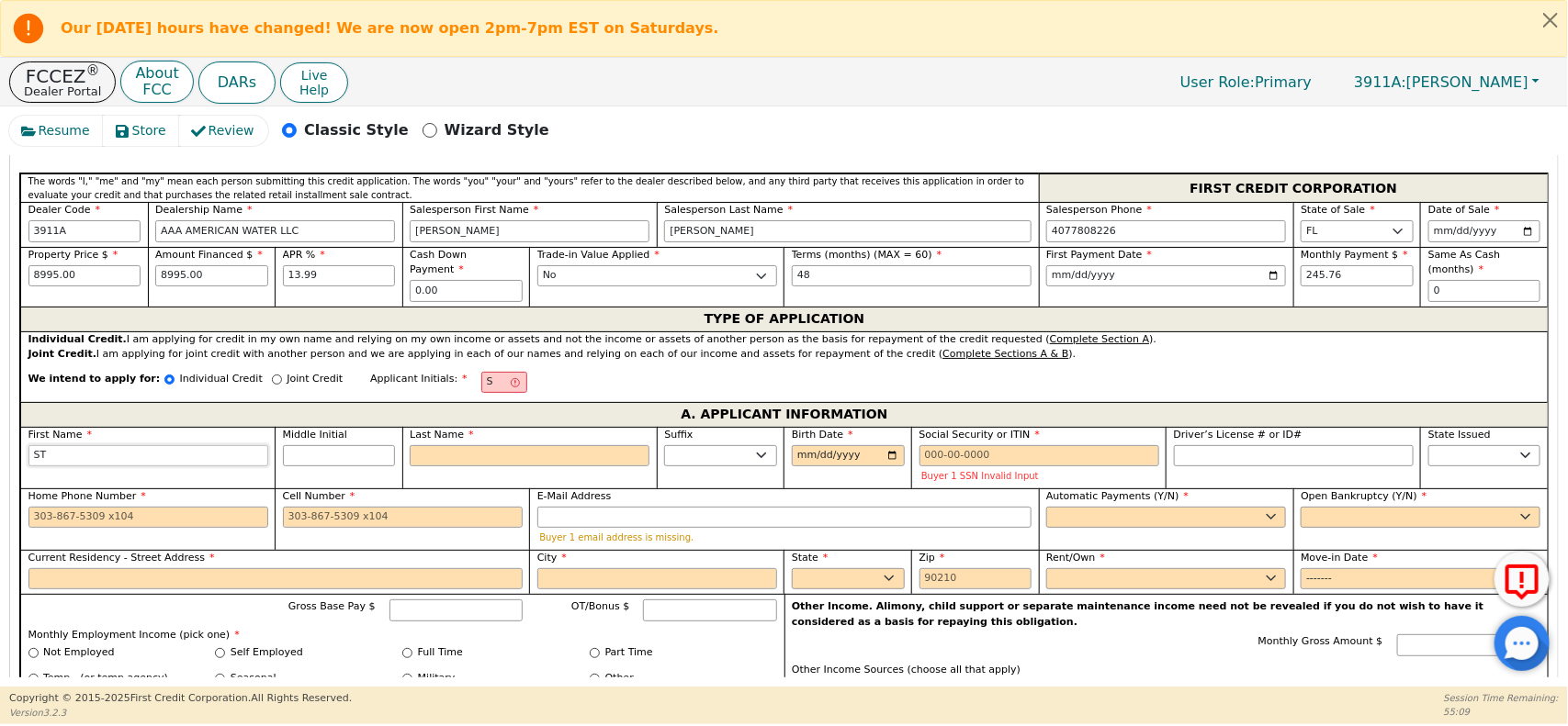
type input "STE"
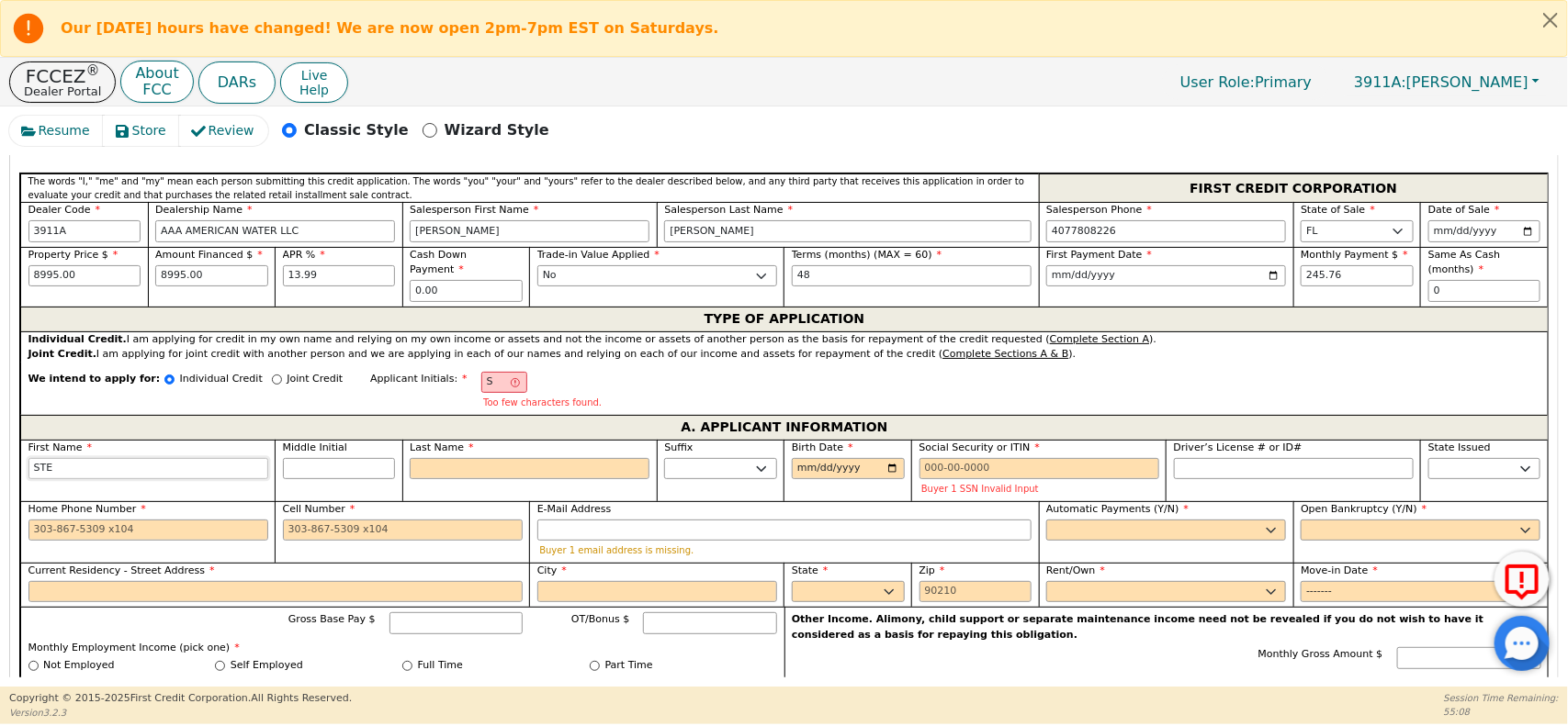
type input "STEP"
type input "STEPH"
type input "STEPHA"
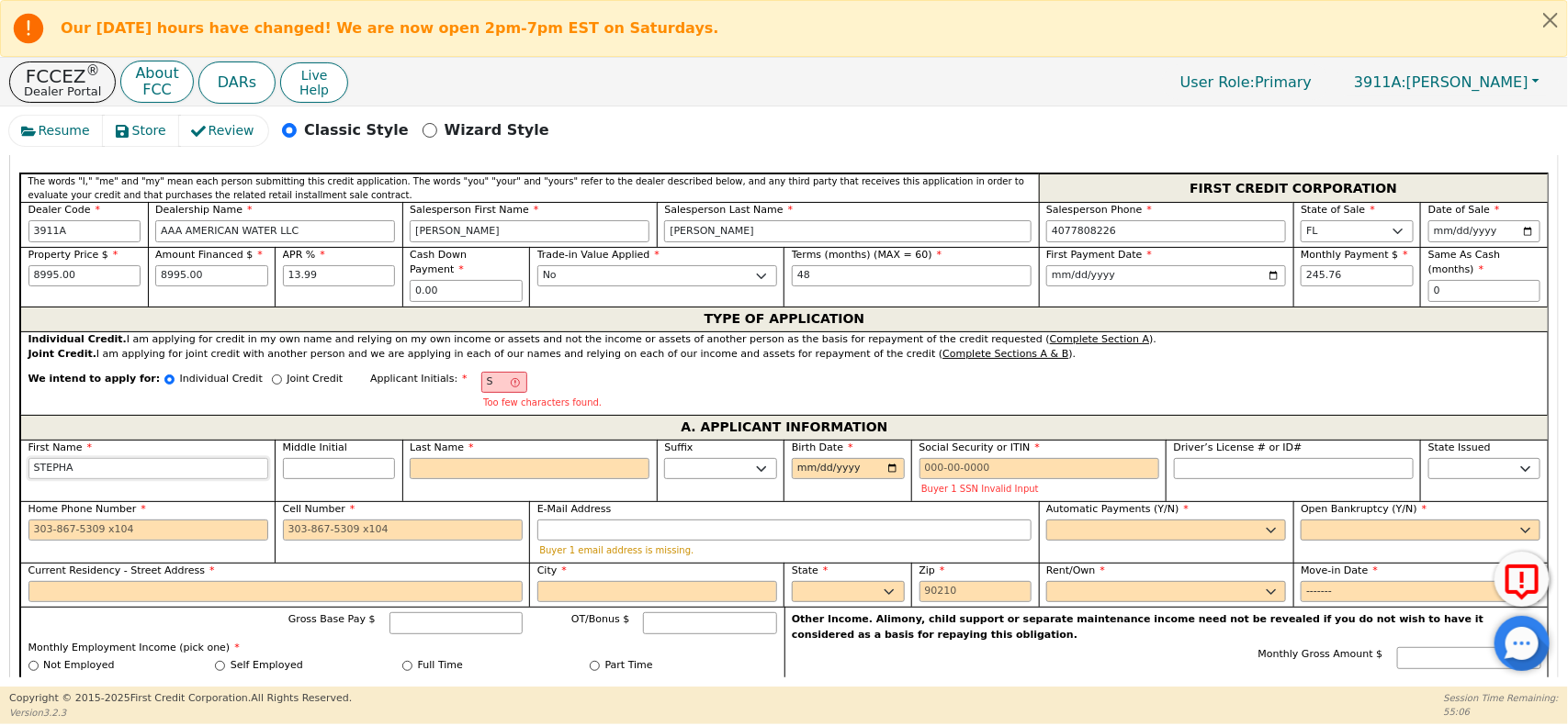
type input "STEPHA"
type input "[PERSON_NAME]"
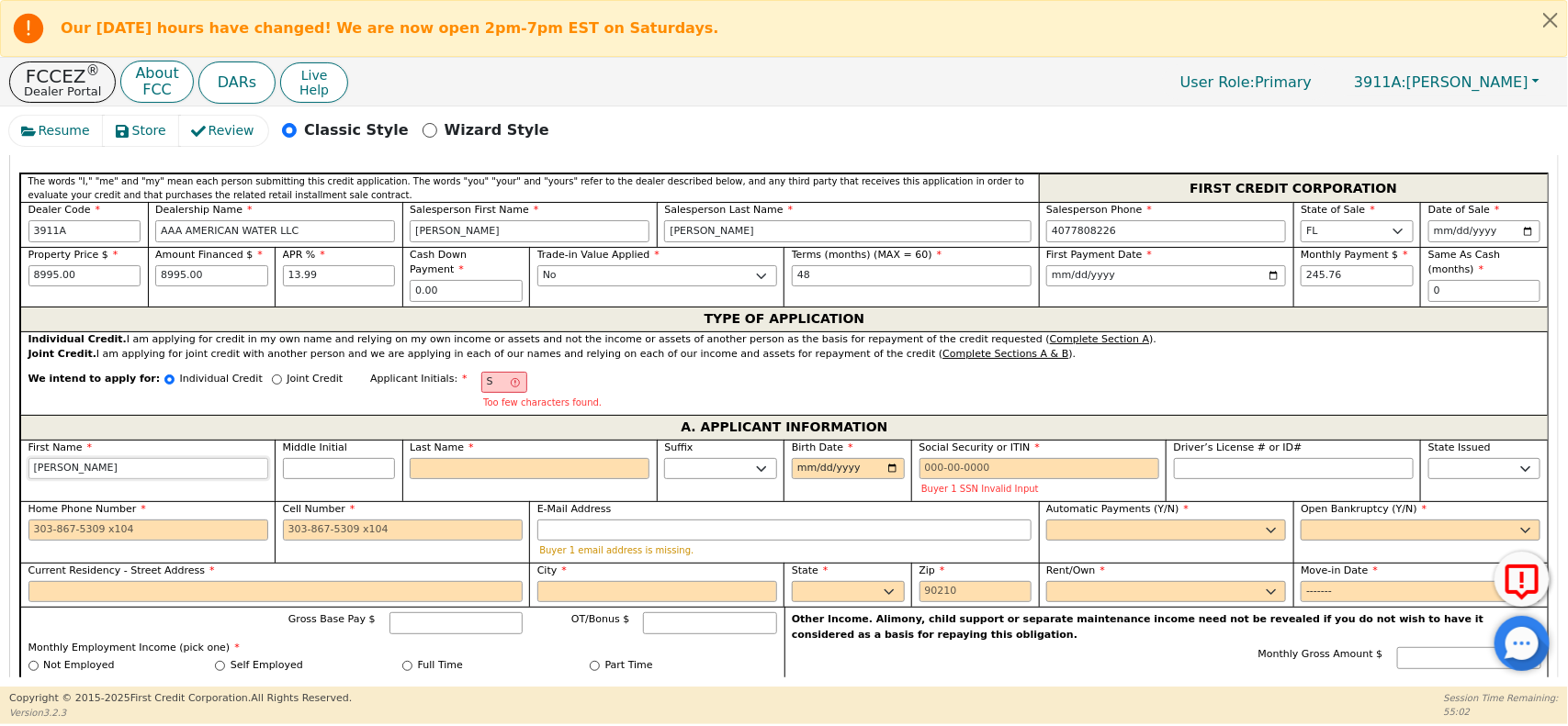
type input "[PERSON_NAME]"
type input "S"
type input "SS"
type input "[PERSON_NAME]"
type input "SU"
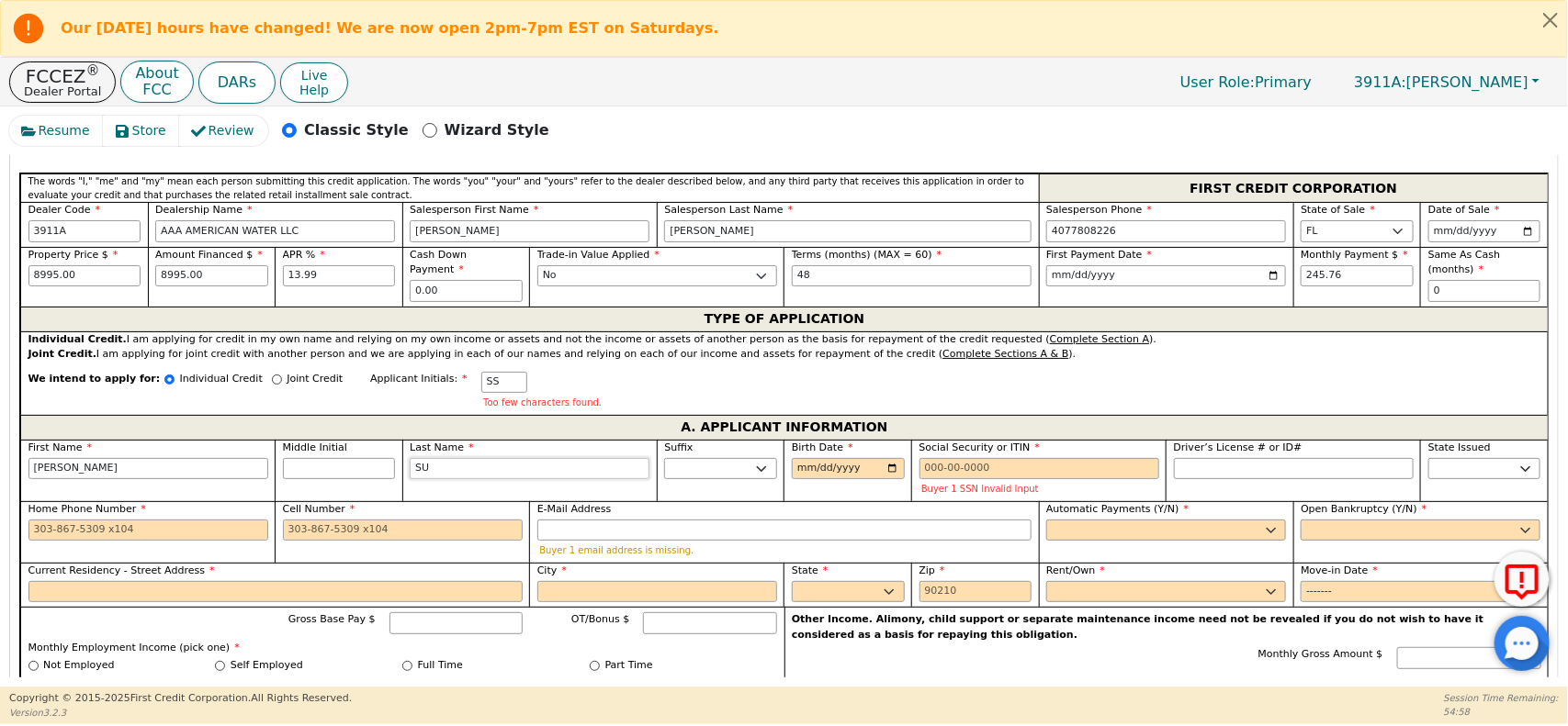
type input "[PERSON_NAME]"
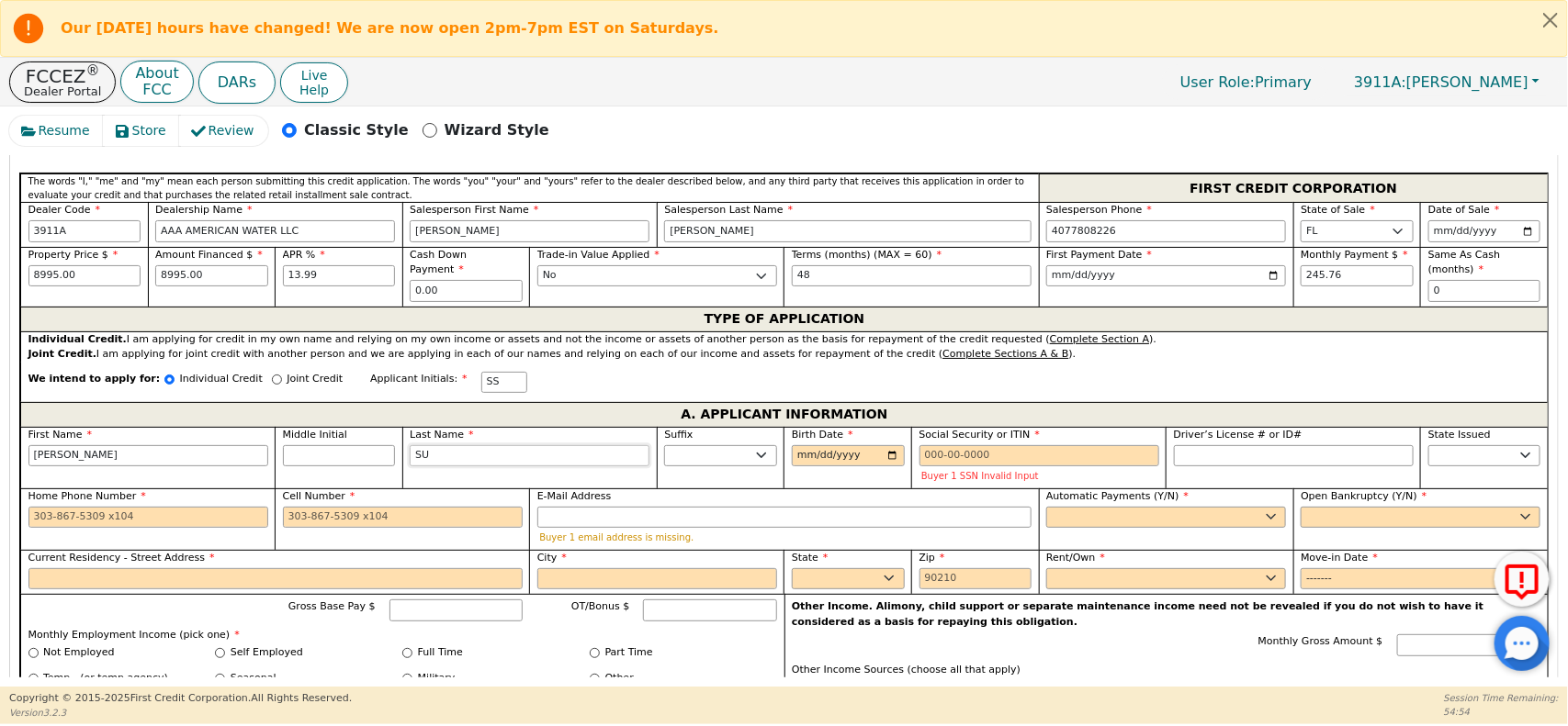
type input "SUA"
type input "[PERSON_NAME]"
type input "SUAR"
type input "[PERSON_NAME]"
type input "SUARE"
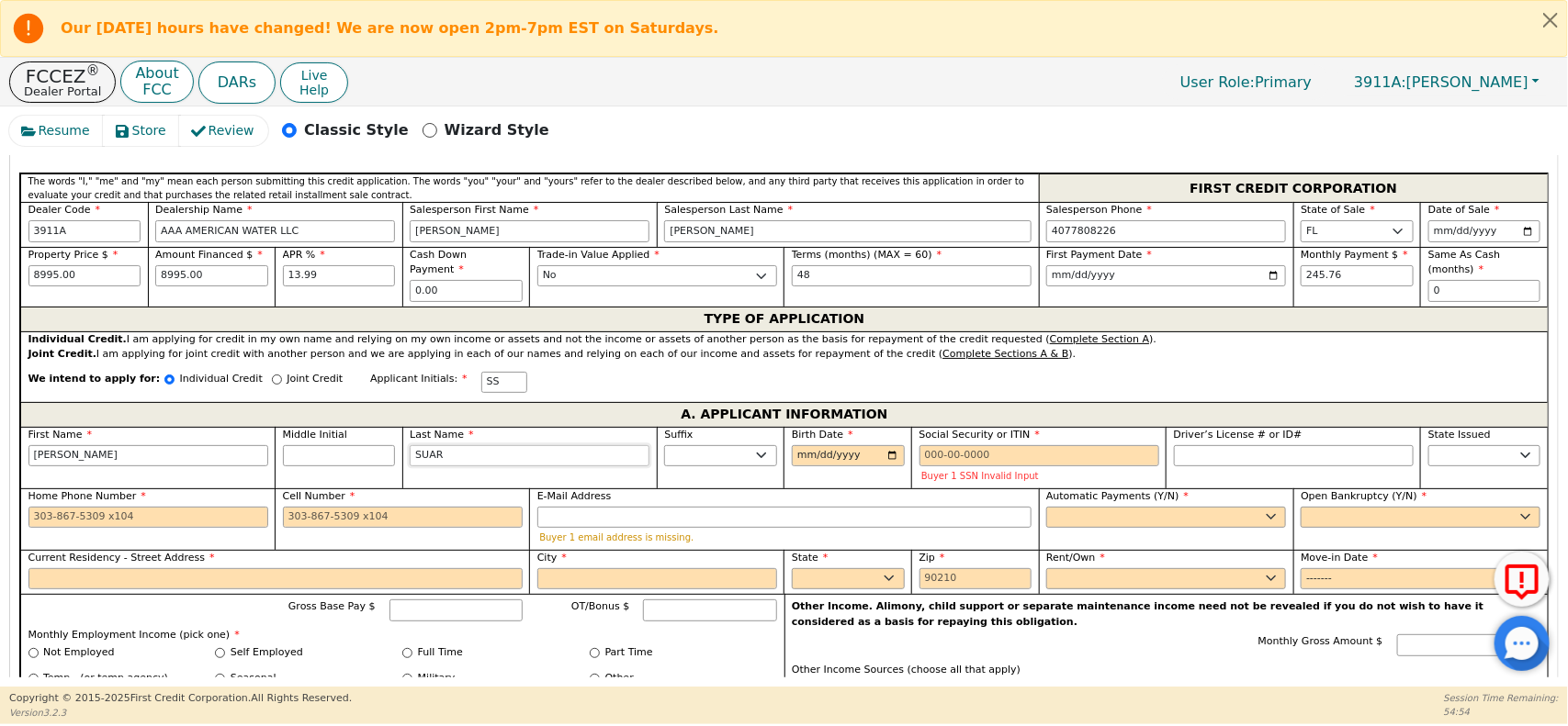
type input "[PERSON_NAME]"
